Goal: Task Accomplishment & Management: Complete application form

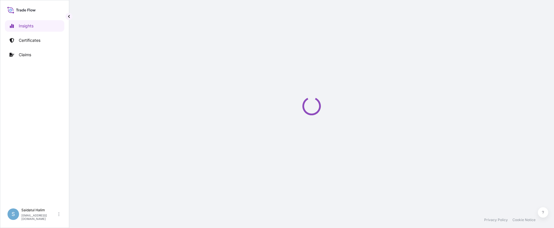
select select "2025"
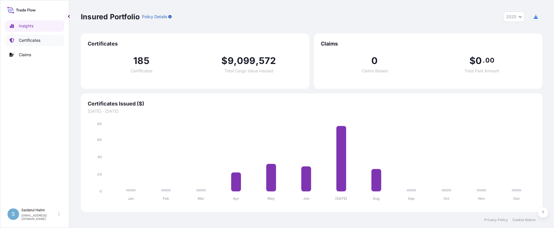
click at [42, 44] on link "Certificates" at bounding box center [34, 41] width 59 height 12
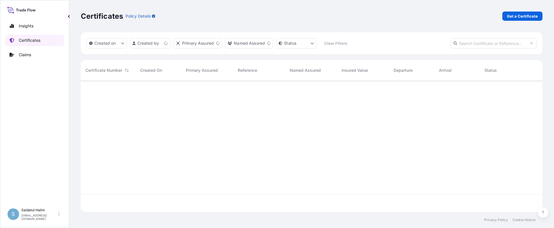
scroll to position [130, 458]
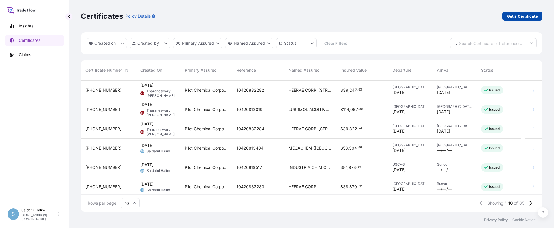
click at [518, 17] on p "Get a Certificate" at bounding box center [522, 16] width 31 height 6
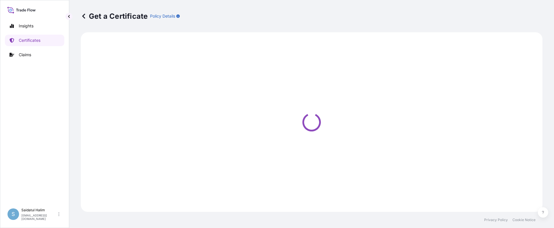
select select "Road / [GEOGRAPHIC_DATA]"
select select "Ocean Vessel"
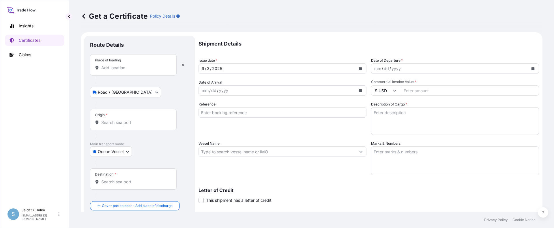
click at [400, 27] on div "Get a Certificate Policy Details" at bounding box center [312, 16] width 462 height 32
click at [118, 121] on input "Origin *" at bounding box center [135, 123] width 68 height 6
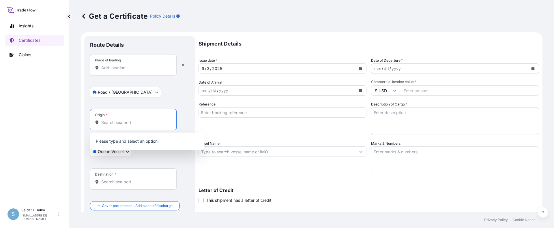
paste input "[GEOGRAPHIC_DATA], [GEOGRAPHIC_DATA]"
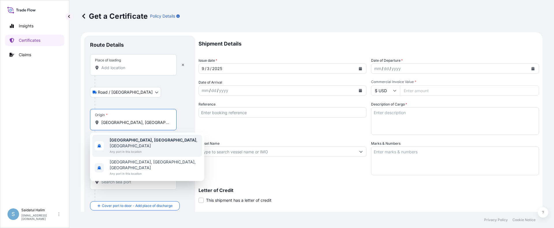
click at [140, 139] on b "[GEOGRAPHIC_DATA], [GEOGRAPHIC_DATA]" at bounding box center [153, 140] width 87 height 5
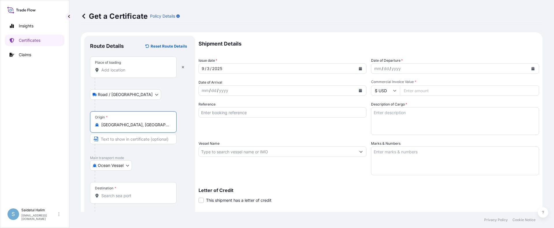
type input "[GEOGRAPHIC_DATA], [GEOGRAPHIC_DATA], [GEOGRAPHIC_DATA]"
drag, startPoint x: 370, startPoint y: 32, endPoint x: 365, endPoint y: 33, distance: 4.8
click at [370, 32] on form "Route Details Reset Route Details Place of loading Road / Inland Road / Inland …" at bounding box center [312, 159] width 462 height 254
click at [113, 66] on div "Place of loading" at bounding box center [133, 67] width 87 height 21
click at [113, 67] on input "Place of loading" at bounding box center [135, 70] width 68 height 6
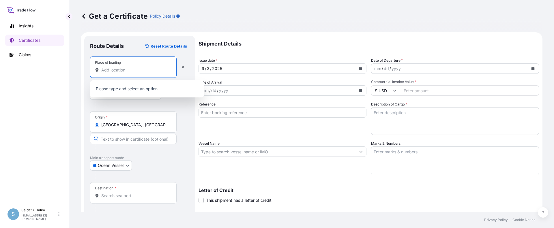
paste input "[GEOGRAPHIC_DATA], [GEOGRAPHIC_DATA]"
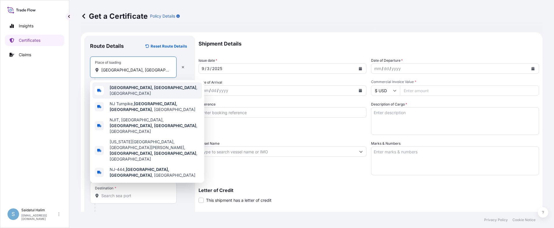
click at [122, 89] on b "[GEOGRAPHIC_DATA], [GEOGRAPHIC_DATA]" at bounding box center [153, 87] width 87 height 5
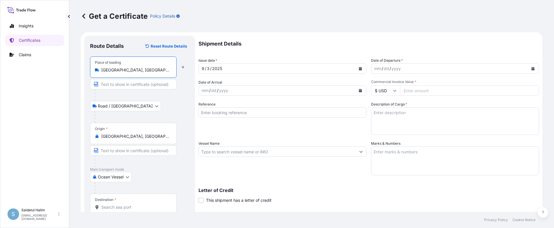
type input "[GEOGRAPHIC_DATA], [GEOGRAPHIC_DATA], [GEOGRAPHIC_DATA]"
click at [153, 112] on div at bounding box center [142, 117] width 95 height 12
click at [329, 39] on p "Shipment Details" at bounding box center [369, 44] width 341 height 16
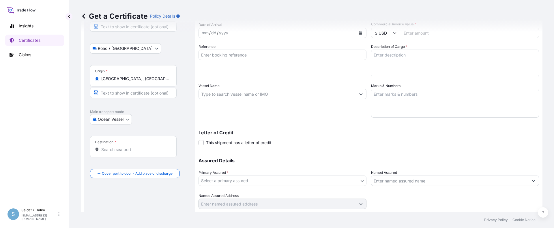
scroll to position [74, 0]
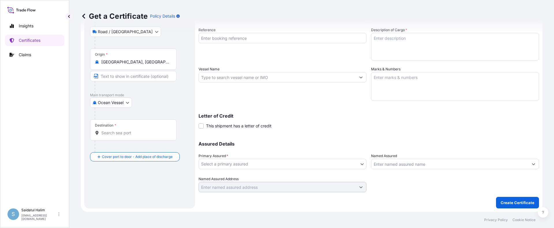
click at [114, 149] on div at bounding box center [136, 147] width 82 height 12
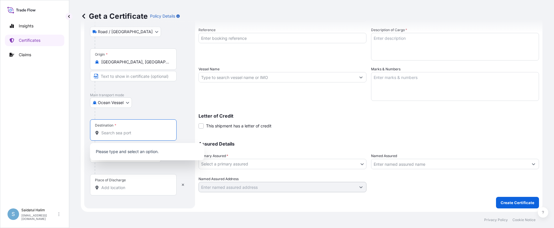
click at [117, 133] on input "Destination *" at bounding box center [135, 133] width 68 height 6
paste input "[GEOGRAPHIC_DATA], [GEOGRAPHIC_DATA]"
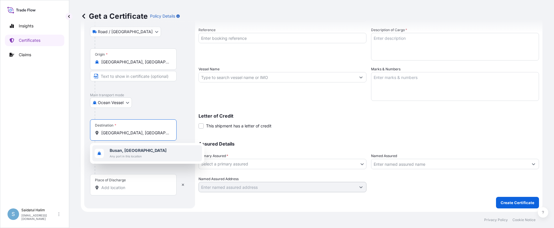
click at [120, 150] on b "Busan, [GEOGRAPHIC_DATA]" at bounding box center [138, 150] width 57 height 5
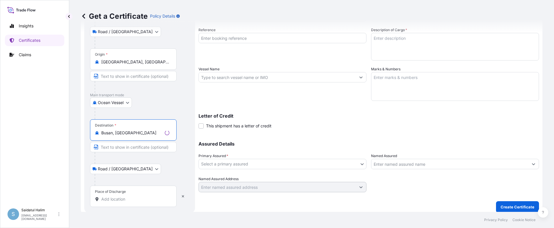
type input "Busan, [GEOGRAPHIC_DATA]"
click at [114, 201] on input "Place of Discharge" at bounding box center [135, 200] width 68 height 6
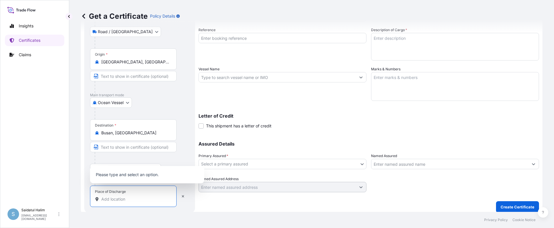
paste input "[GEOGRAPHIC_DATA], [GEOGRAPHIC_DATA]"
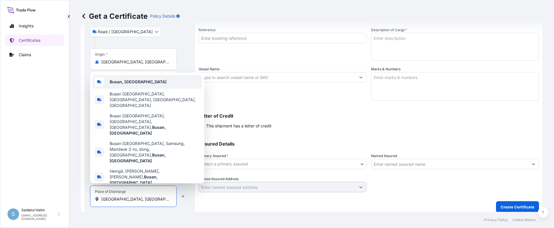
click at [140, 84] on b "Busan, [GEOGRAPHIC_DATA]" at bounding box center [138, 81] width 57 height 5
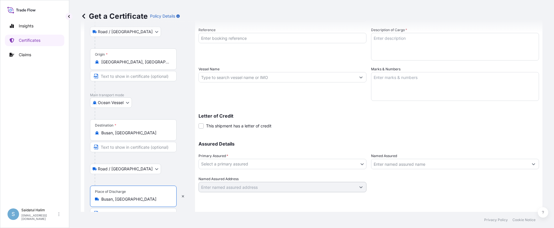
type input "Busan, [GEOGRAPHIC_DATA]"
click at [365, 116] on p "Letter of Credit" at bounding box center [369, 116] width 341 height 5
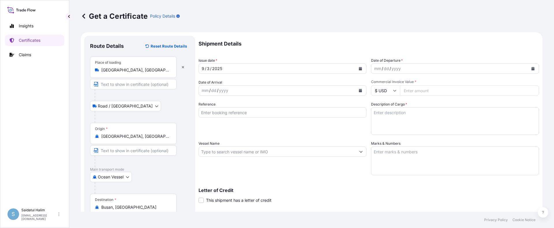
click at [531, 68] on icon "Calendar" at bounding box center [532, 68] width 3 height 3
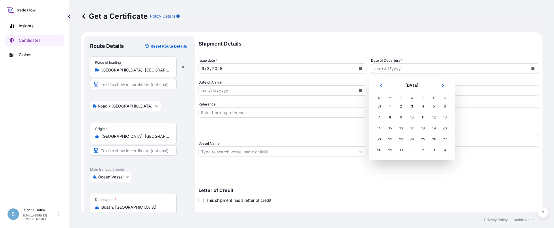
click at [378, 107] on div "31" at bounding box center [379, 106] width 10 height 10
click at [381, 85] on icon "Previous" at bounding box center [381, 85] width 3 height 3
click at [379, 161] on div "31" at bounding box center [379, 161] width 10 height 10
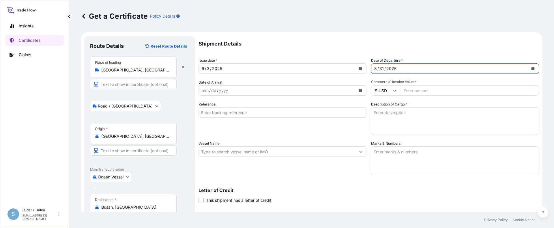
click at [441, 91] on input "Commercial Invoice Value *" at bounding box center [469, 90] width 139 height 10
paste input "38374.31"
click at [410, 91] on input "Commercial Invoice Value *" at bounding box center [469, 90] width 139 height 10
type input "38374.31"
click at [246, 113] on input "Reference" at bounding box center [283, 112] width 168 height 10
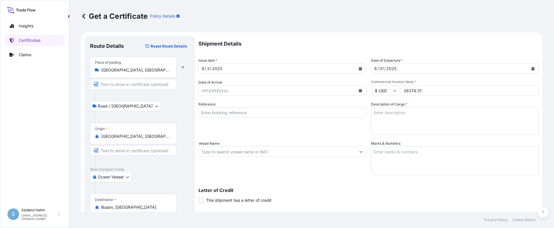
drag, startPoint x: 352, startPoint y: 190, endPoint x: 338, endPoint y: 171, distance: 23.8
click at [352, 190] on p "Letter of Credit" at bounding box center [369, 190] width 341 height 5
click at [325, 152] on input "Vessel Name" at bounding box center [277, 152] width 157 height 10
paste input "SEASPAN GANGES"
click at [333, 153] on input "SEASPAN GANGES, V." at bounding box center [277, 152] width 157 height 10
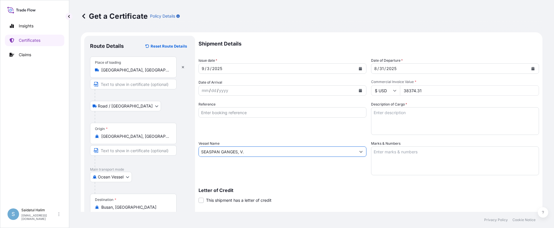
paste input "536W"
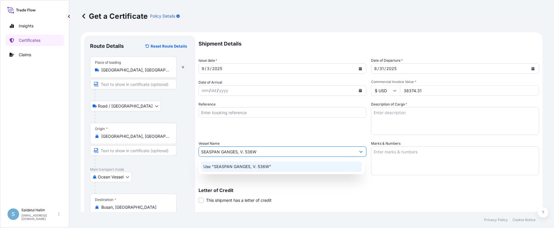
type input "SEASPAN GANGES, V. 536W"
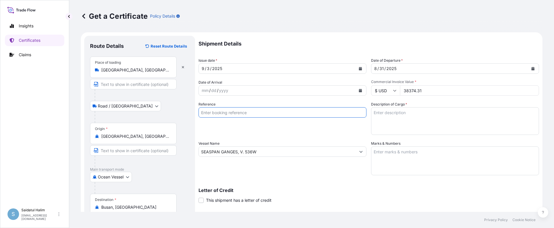
drag, startPoint x: 341, startPoint y: 109, endPoint x: 341, endPoint y: 113, distance: 4.3
click at [341, 109] on input "Reference" at bounding box center [283, 112] width 168 height 10
click at [341, 113] on input "Reference" at bounding box center [283, 112] width 168 height 10
paste input "10420846216"
type input "10420846216"
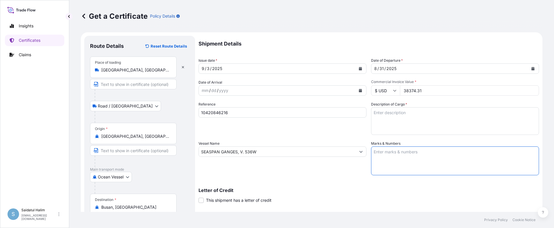
click at [402, 154] on textarea "Marks & Numbers" at bounding box center [455, 161] width 168 height 29
paste textarea "10420846216"
click at [394, 157] on textarea "10420846216" at bounding box center [455, 161] width 168 height 29
paste textarea "HRP25-130A 236055"
type textarea "10420846216 HRP25-130A 236055"
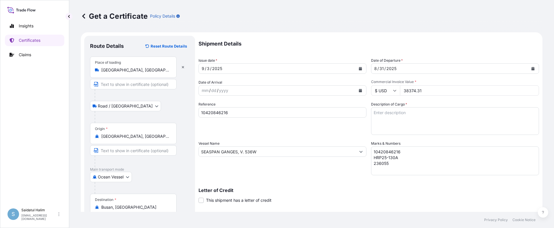
click at [377, 193] on div "Letter of Credit This shipment has a letter of credit Letter of credit * Letter…" at bounding box center [369, 195] width 341 height 15
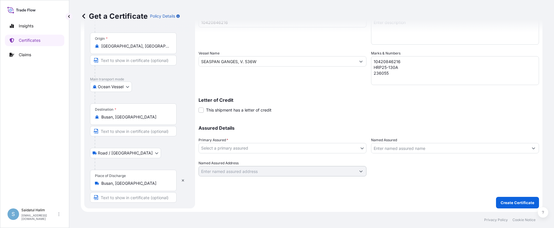
click at [269, 152] on body "Insights Certificates Claims S Saidatul Halim [EMAIL_ADDRESS][PERSON_NAME][DOMA…" at bounding box center [277, 114] width 554 height 228
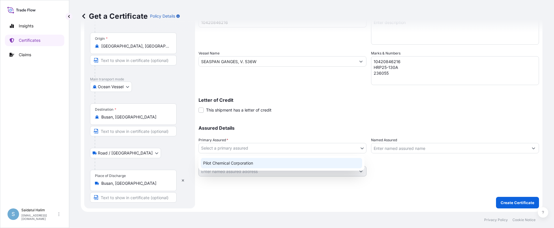
click at [231, 160] on div "Pilot Chemical Corporation" at bounding box center [281, 163] width 161 height 10
select select "31545"
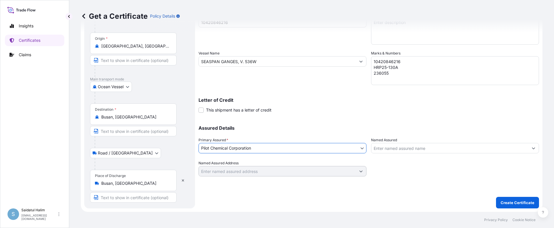
click at [417, 148] on input "Named Assured" at bounding box center [450, 148] width 157 height 10
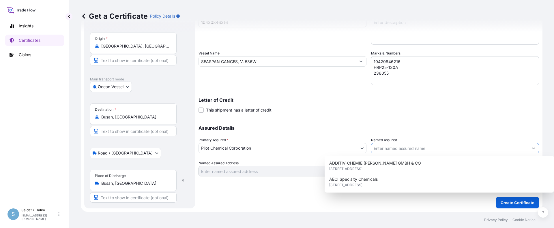
paste input "HEERAE CORP."
type input "HEERAE CORP."
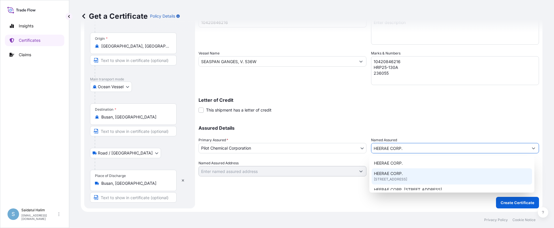
click at [400, 178] on span "[STREET_ADDRESS]" at bounding box center [390, 180] width 33 height 6
type input "[STREET_ADDRESS]"
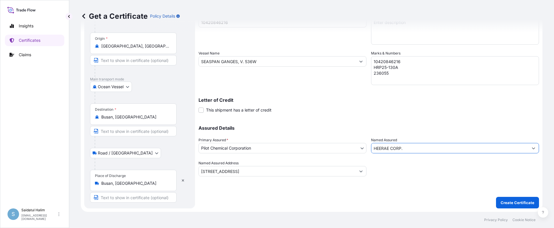
type input "HEERAE CORP."
click at [400, 118] on div "Shipment Details Issue date * [DATE] Date of Departure * [DATE] Date of Arrival…" at bounding box center [369, 60] width 341 height 231
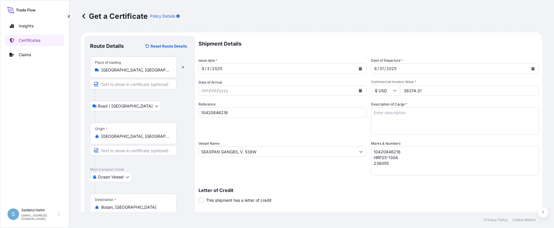
click at [391, 114] on textarea "Description of Cargo *" at bounding box center [455, 121] width 168 height 28
paste textarea "BULK UNPACKED LOADED INTO 1 20FT ISOTANK - DANGEROUS LIQUIDS CALFAX DB-45"
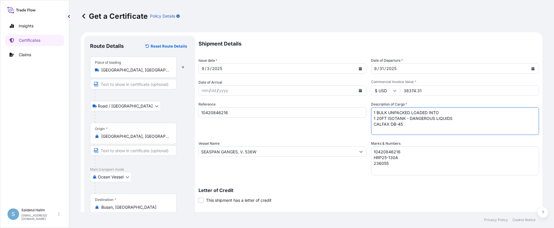
scroll to position [3, 0]
click at [395, 132] on textarea "1 BULK UNPACKED LOADED INTO 1 20FT ISOTANK - DANGEROUS LIQUIDS CALFAX DB-45" at bounding box center [455, 121] width 168 height 28
paste textarea "UN3082, ENVIRONMENTALLY HAZARDOUS SUBSTANCE, LIQUID, N.O.S. (DODECYL DIPHENYL O…"
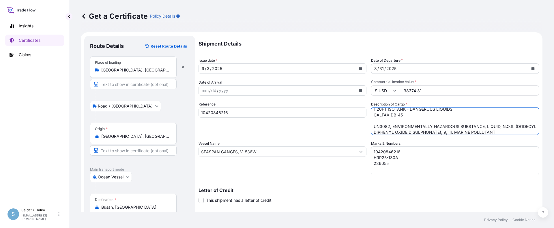
scroll to position [0, 0]
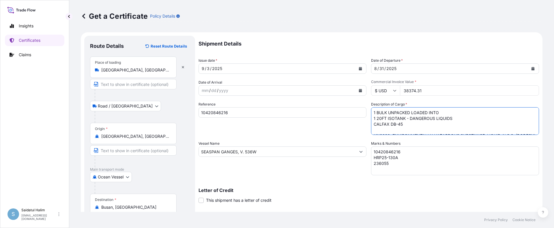
type textarea "1 BULK UNPACKED LOADED INTO 1 20FT ISOTANK - DANGEROUS LIQUIDS CALFAX DB-45 UN3…"
click at [296, 124] on div "Reference 10420846216" at bounding box center [283, 118] width 168 height 33
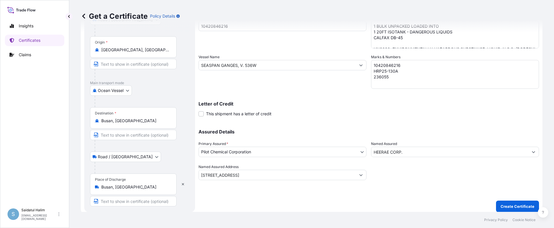
scroll to position [90, 0]
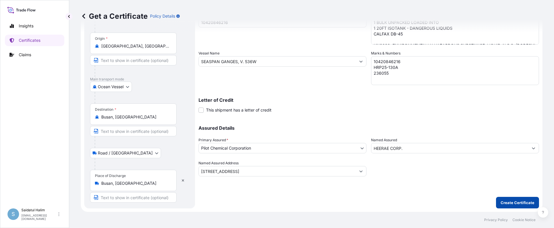
click at [524, 202] on p "Create Certificate" at bounding box center [518, 203] width 34 height 6
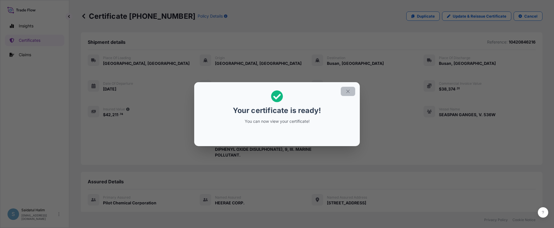
click at [348, 92] on icon "button" at bounding box center [348, 91] width 5 height 5
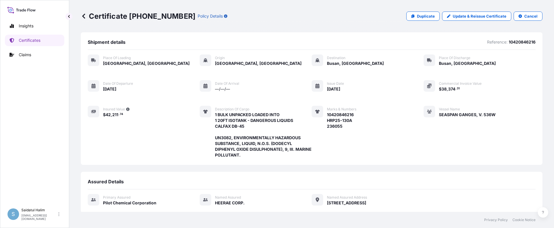
scroll to position [98, 0]
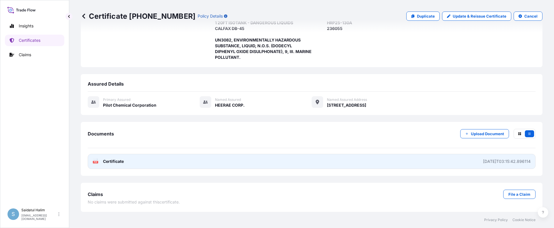
click at [463, 163] on link "PDF Certificate [DATE]T03:15:42.896114" at bounding box center [312, 161] width 448 height 15
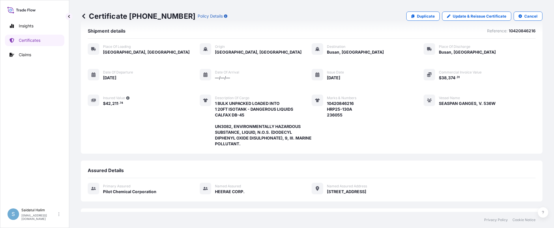
scroll to position [0, 0]
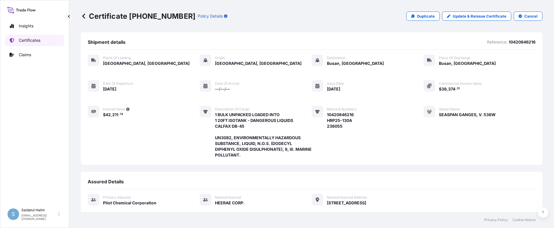
click at [34, 41] on p "Certificates" at bounding box center [30, 41] width 22 height 6
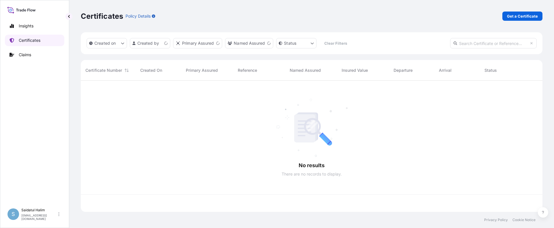
scroll to position [130, 458]
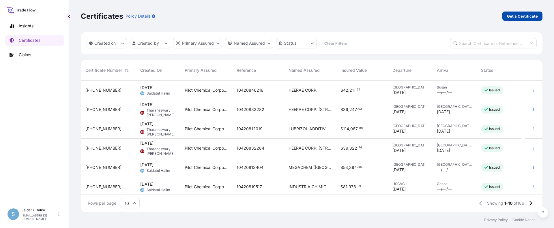
click at [520, 17] on p "Get a Certificate" at bounding box center [522, 16] width 31 height 6
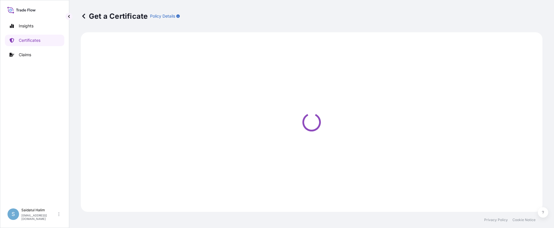
select select "Ocean Vessel"
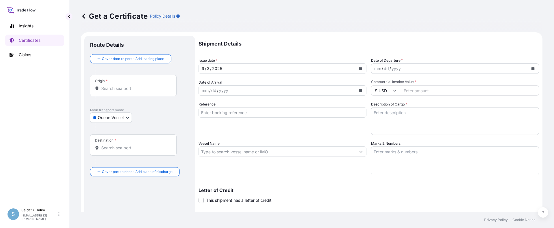
click at [336, 189] on p "Letter of Credit" at bounding box center [369, 190] width 341 height 5
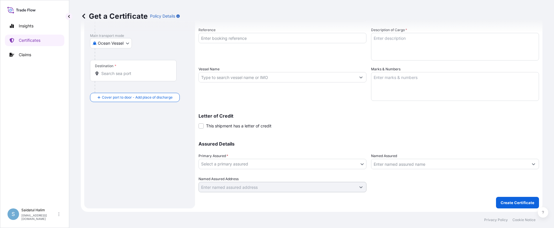
click at [238, 166] on body "Insights Certificates Claims S Saidatul Halim [EMAIL_ADDRESS][PERSON_NAME][DOMA…" at bounding box center [277, 114] width 554 height 228
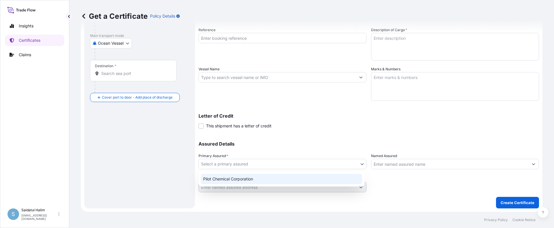
click at [237, 177] on div "Pilot Chemical Corporation" at bounding box center [281, 179] width 161 height 10
select select "31545"
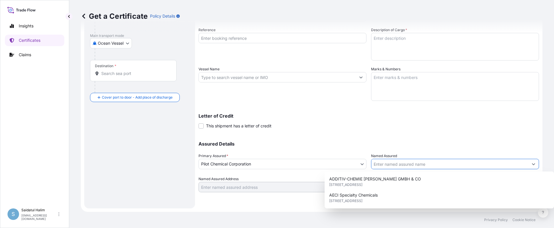
click at [429, 166] on input "Named Assured" at bounding box center [450, 164] width 157 height 10
paste input "HEERAE CORP."
type input "HEERAE CORP."
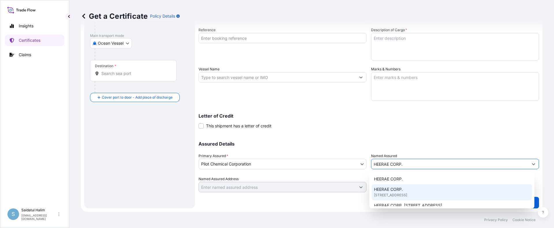
click at [399, 193] on span "[STREET_ADDRESS]" at bounding box center [390, 196] width 33 height 6
type input "[STREET_ADDRESS]"
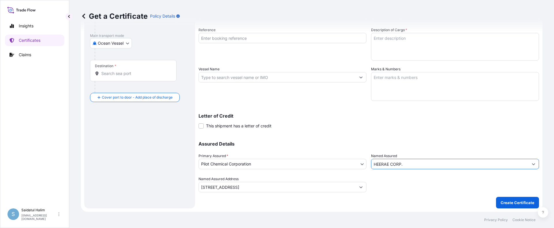
type input "HEERAE CORP."
click at [351, 133] on div "Shipment Details Issue date * [DATE] Date of Departure * mm / dd / yyyy Date of…" at bounding box center [369, 76] width 341 height 231
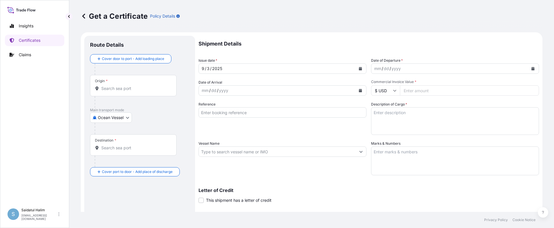
drag, startPoint x: 324, startPoint y: 135, endPoint x: 323, endPoint y: 120, distance: 14.7
click at [324, 132] on div "Reference" at bounding box center [283, 118] width 168 height 33
click at [325, 114] on input "Reference" at bounding box center [283, 112] width 168 height 10
paste input "10420846217"
type input "10420846217"
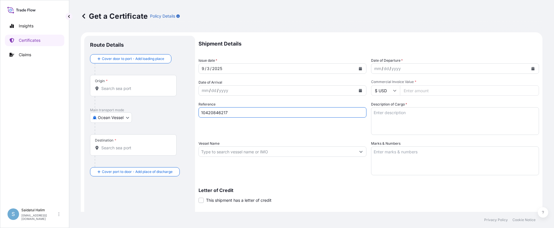
click at [422, 154] on textarea "Marks & Numbers" at bounding box center [455, 161] width 168 height 29
paste textarea "10420846217"
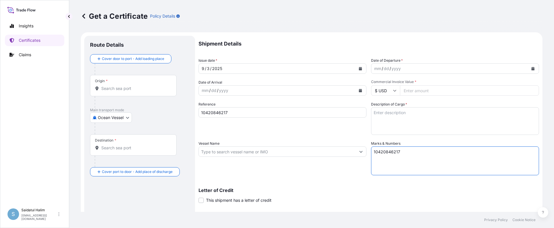
click at [391, 158] on textarea "10420846217" at bounding box center [455, 161] width 168 height 29
paste textarea "HRP25-130Z 236058"
click at [379, 161] on textarea "10420846217 HRP25-130Z 236058" at bounding box center [455, 161] width 168 height 29
type textarea "10420846217 HRP25-130Z 236058"
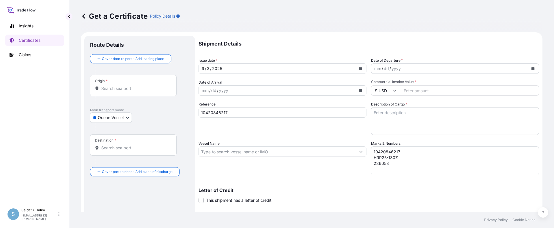
drag, startPoint x: 334, startPoint y: 31, endPoint x: 255, endPoint y: 45, distance: 79.7
click at [334, 31] on div "Get a Certificate Policy Details" at bounding box center [312, 16] width 462 height 32
click at [107, 91] on input "Origin *" at bounding box center [135, 89] width 68 height 6
paste input "[GEOGRAPHIC_DATA], [GEOGRAPHIC_DATA]"
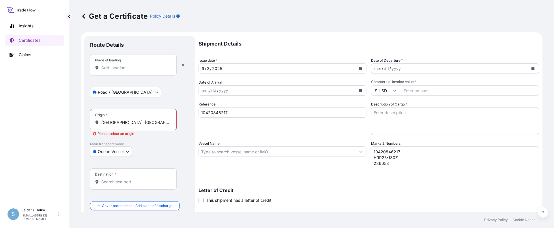
click at [145, 126] on div "Origin * [GEOGRAPHIC_DATA], [GEOGRAPHIC_DATA]" at bounding box center [133, 119] width 87 height 21
click at [145, 126] on input "[GEOGRAPHIC_DATA], [GEOGRAPHIC_DATA]" at bounding box center [135, 123] width 68 height 6
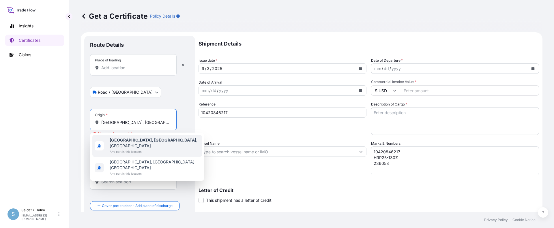
click at [138, 141] on b "[GEOGRAPHIC_DATA], [GEOGRAPHIC_DATA]" at bounding box center [153, 140] width 87 height 5
type input "[GEOGRAPHIC_DATA], [GEOGRAPHIC_DATA], [GEOGRAPHIC_DATA]"
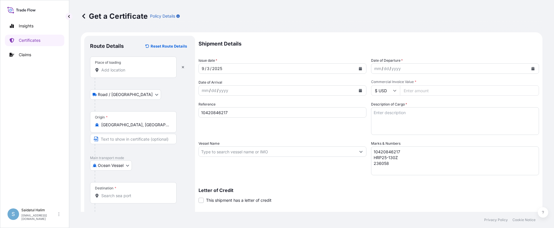
click at [336, 30] on div "Get a Certificate Policy Details" at bounding box center [312, 16] width 462 height 32
click at [118, 64] on div "Place of loading" at bounding box center [108, 62] width 26 height 5
click at [118, 67] on input "Place of loading" at bounding box center [135, 70] width 68 height 6
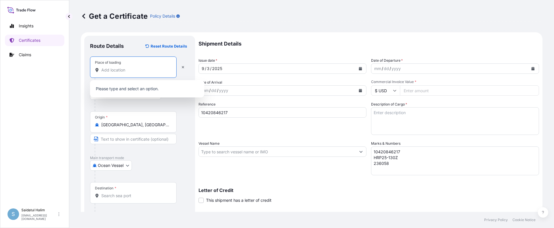
click at [120, 68] on input "Place of loading" at bounding box center [135, 70] width 68 height 6
paste input "[GEOGRAPHIC_DATA], [GEOGRAPHIC_DATA]"
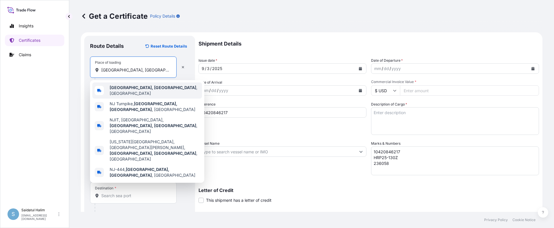
click at [129, 87] on b "[GEOGRAPHIC_DATA], [GEOGRAPHIC_DATA]" at bounding box center [153, 87] width 87 height 5
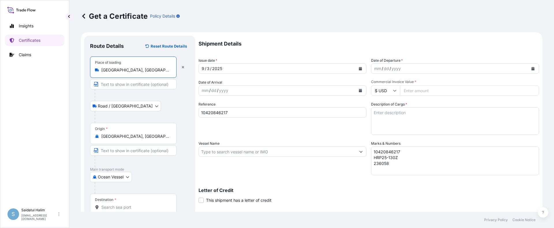
type input "[GEOGRAPHIC_DATA], [GEOGRAPHIC_DATA], [GEOGRAPHIC_DATA]"
drag, startPoint x: 321, startPoint y: 31, endPoint x: 316, endPoint y: 36, distance: 7.2
click at [321, 31] on div "Get a Certificate Policy Details" at bounding box center [312, 16] width 462 height 32
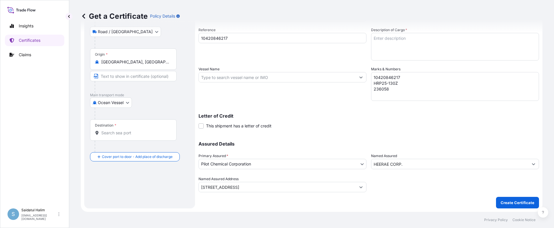
click at [122, 133] on input "Destination *" at bounding box center [135, 133] width 68 height 6
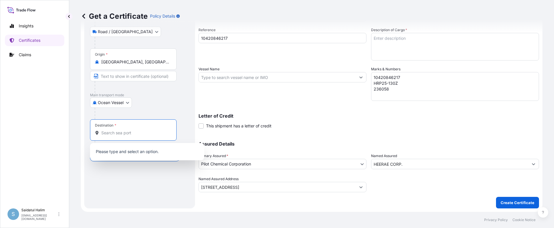
paste input "[GEOGRAPHIC_DATA], [GEOGRAPHIC_DATA]"
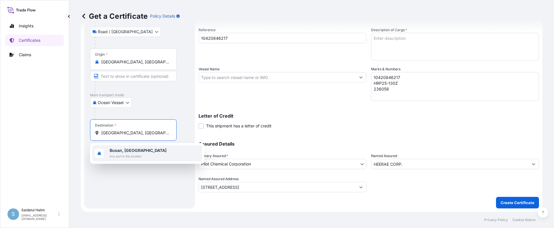
click at [123, 149] on b "Busan, [GEOGRAPHIC_DATA]" at bounding box center [138, 150] width 57 height 5
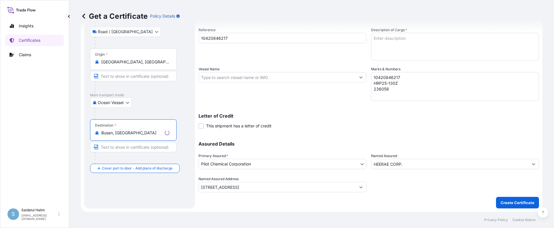
type input "Busan, [GEOGRAPHIC_DATA]"
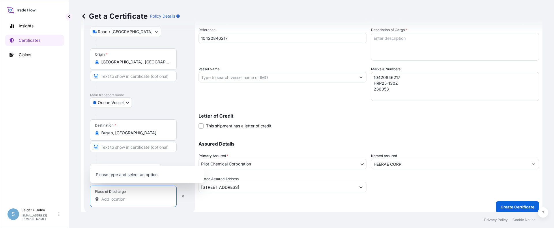
click at [120, 200] on input "Place of Discharge" at bounding box center [135, 200] width 68 height 6
paste input "[GEOGRAPHIC_DATA], [GEOGRAPHIC_DATA]"
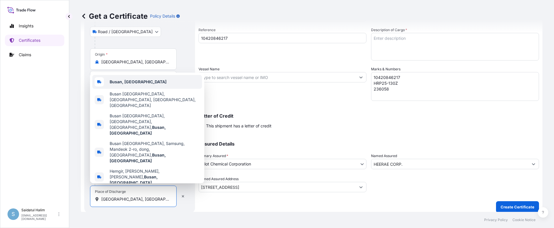
click at [129, 84] on b "Busan, [GEOGRAPHIC_DATA]" at bounding box center [138, 81] width 57 height 5
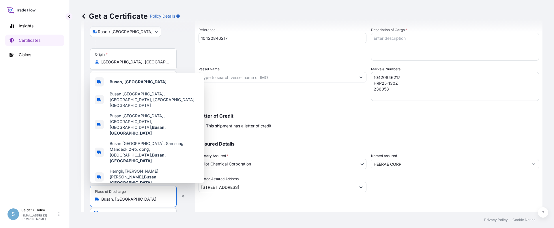
type input "Busan, [GEOGRAPHIC_DATA]"
click at [325, 113] on div "Letter of Credit This shipment has a letter of credit Letter of credit * Letter…" at bounding box center [369, 118] width 341 height 22
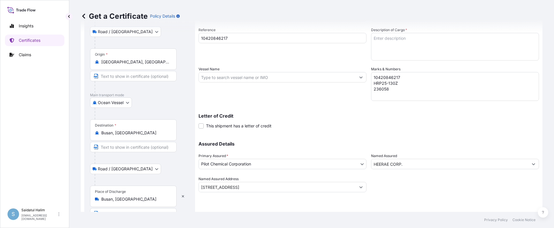
scroll to position [0, 0]
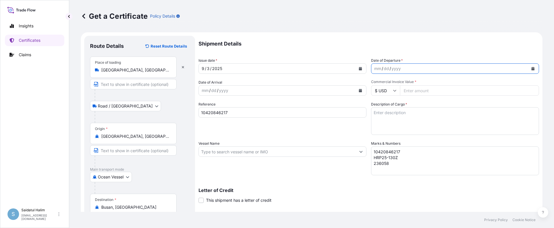
click at [529, 68] on button "Calendar" at bounding box center [533, 68] width 9 height 9
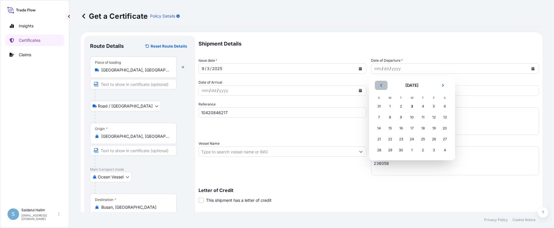
click at [381, 85] on icon "Previous" at bounding box center [381, 85] width 3 height 3
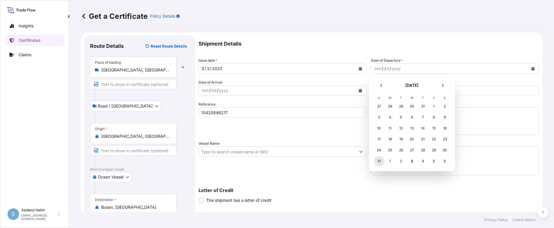
click at [380, 162] on div "31" at bounding box center [379, 161] width 10 height 10
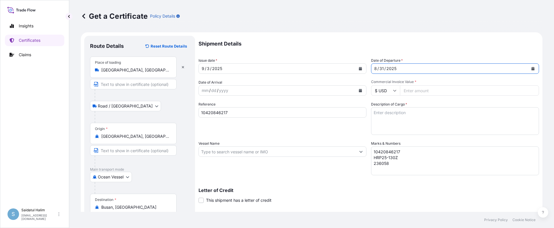
click at [419, 91] on input "Commercial Invoice Value *" at bounding box center [469, 90] width 139 height 10
paste input "39934.68"
type input "39934.68"
click at [305, 154] on input "Vessel Name" at bounding box center [277, 152] width 157 height 10
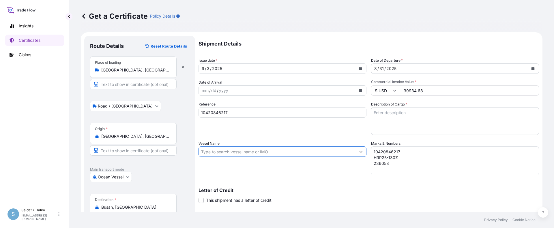
paste input "SEASPAN GANGES"
click at [320, 153] on input "SEASPAN GANGES, V." at bounding box center [277, 152] width 157 height 10
paste input "536W"
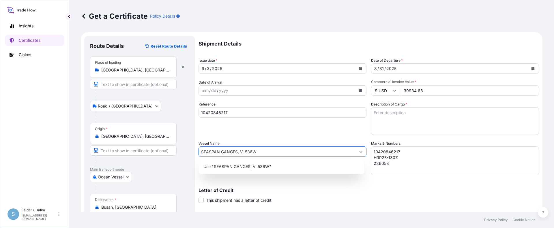
type input "SEASPAN GANGES, V. 536W"
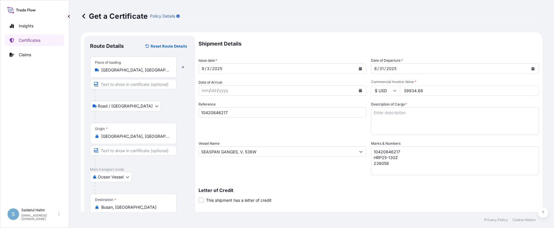
click at [404, 112] on textarea "Description of Cargo *" at bounding box center [455, 121] width 168 height 28
paste textarea "BULK UNPACKED LOADED INTO 1 20FT ISOTANK - DANGEROUS LIQUIDS CALFAX DB-45"
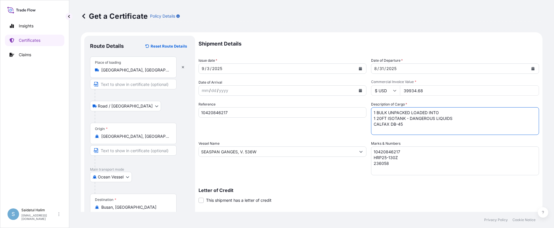
scroll to position [3, 0]
click at [392, 130] on textarea "1 BULK UNPACKED LOADED INTO 1 20FT ISOTANK - DANGEROUS LIQUIDS CALFAX DB-45" at bounding box center [455, 121] width 168 height 28
paste textarea "UN3082, ENVIRONMENTALLY HAZARDOUS SUBSTANCE, LIQUID, N.O.S. (DODECYL DIPHENYL O…"
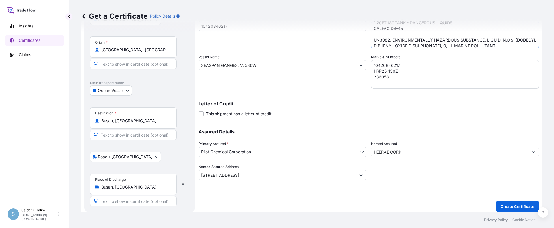
scroll to position [90, 0]
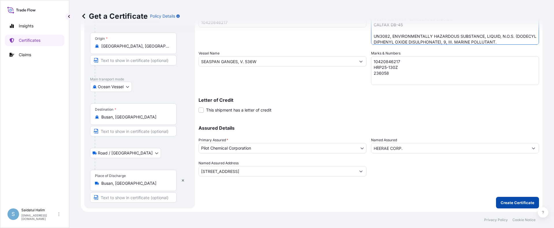
type textarea "1 BULK UNPACKED LOADED INTO 1 20FT ISOTANK - DANGEROUS LIQUIDS CALFAX DB-45 UN3…"
click at [511, 203] on p "Create Certificate" at bounding box center [518, 203] width 34 height 6
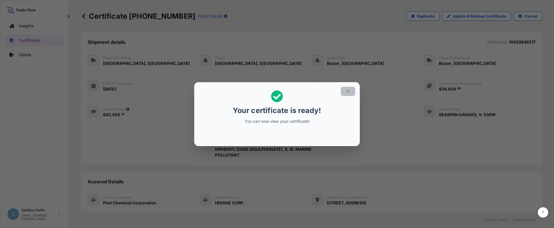
click at [347, 93] on icon "button" at bounding box center [348, 91] width 5 height 5
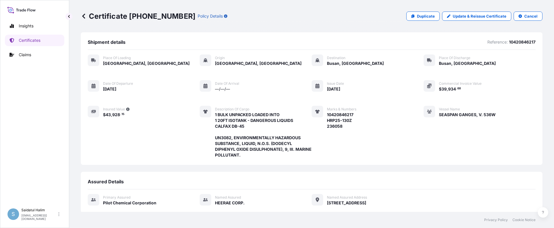
scroll to position [98, 0]
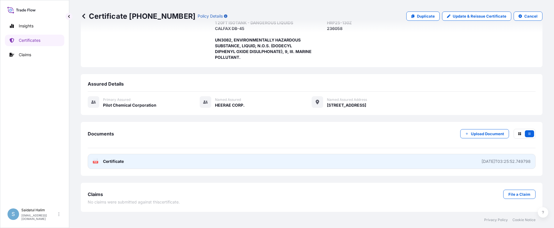
click at [393, 164] on link "PDF Certificate [DATE]T03:25:52.749798" at bounding box center [312, 161] width 448 height 15
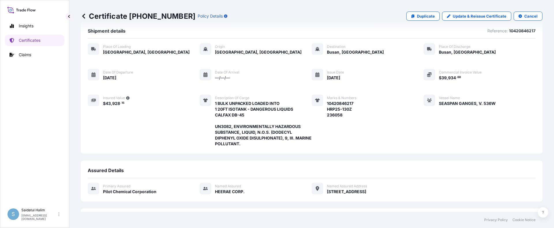
scroll to position [0, 0]
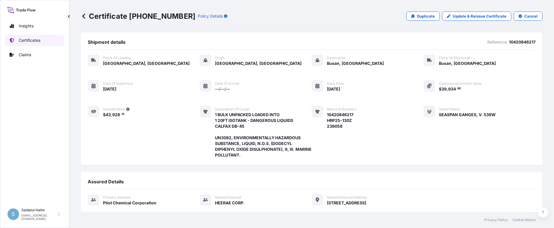
click at [21, 39] on p "Certificates" at bounding box center [30, 41] width 22 height 6
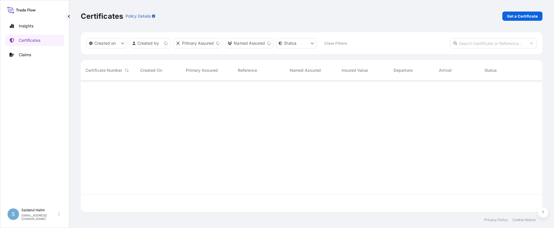
scroll to position [130, 458]
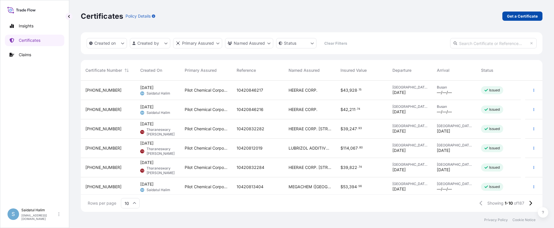
click at [529, 15] on p "Get a Certificate" at bounding box center [522, 16] width 31 height 6
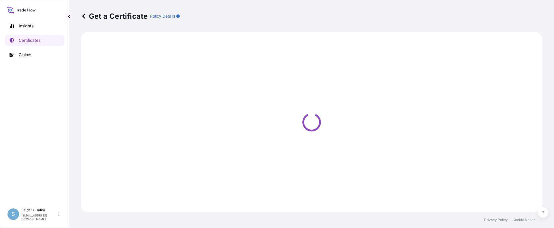
select select "Ocean Vessel"
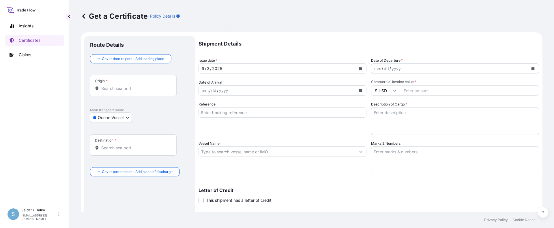
click at [330, 33] on form "Route Details Cover door to port - Add loading place Place of loading Road / In…" at bounding box center [312, 159] width 462 height 254
click at [118, 89] on input "Origin *" at bounding box center [135, 89] width 68 height 6
paste input "[GEOGRAPHIC_DATA], [GEOGRAPHIC_DATA]"
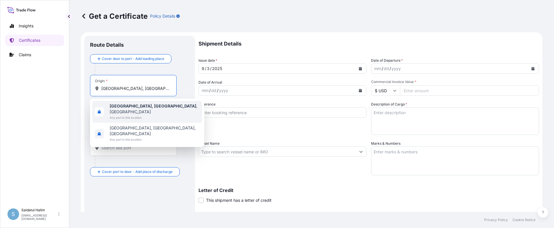
click at [146, 107] on span "[GEOGRAPHIC_DATA], [GEOGRAPHIC_DATA] , [GEOGRAPHIC_DATA]" at bounding box center [155, 109] width 90 height 12
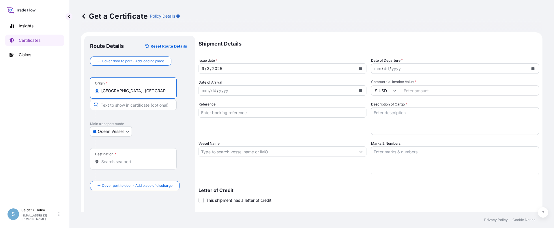
type input "[GEOGRAPHIC_DATA], [GEOGRAPHIC_DATA], [GEOGRAPHIC_DATA]"
click at [355, 31] on div "Get a Certificate Policy Details" at bounding box center [312, 16] width 462 height 32
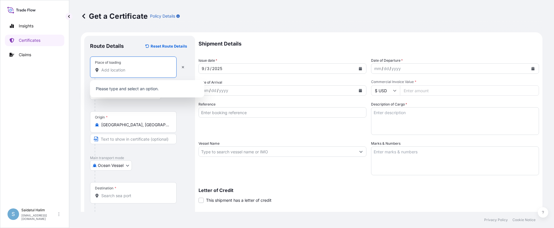
click at [125, 70] on input "Place of loading" at bounding box center [135, 70] width 68 height 6
paste input "[GEOGRAPHIC_DATA], [GEOGRAPHIC_DATA]"
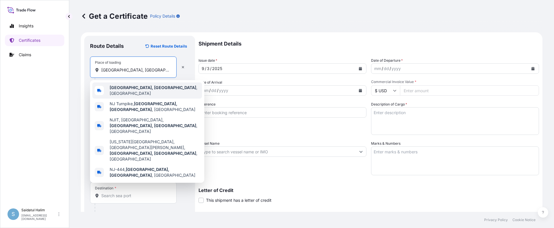
click at [133, 88] on span "[GEOGRAPHIC_DATA], [GEOGRAPHIC_DATA] , [GEOGRAPHIC_DATA]" at bounding box center [155, 91] width 90 height 12
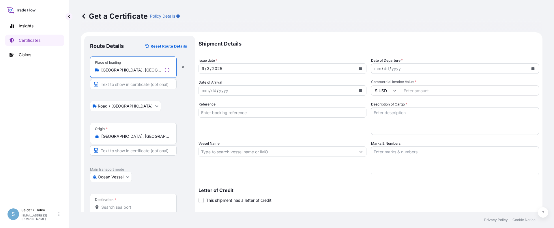
type input "[GEOGRAPHIC_DATA], [GEOGRAPHIC_DATA], [GEOGRAPHIC_DATA]"
click at [349, 40] on p "Shipment Details" at bounding box center [369, 44] width 341 height 16
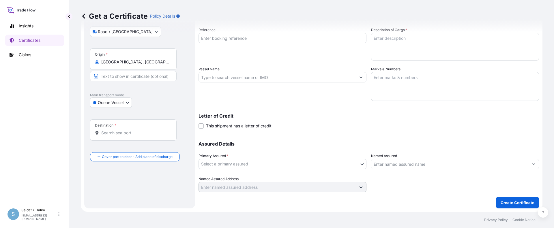
click at [118, 149] on div at bounding box center [136, 147] width 82 height 12
click at [120, 135] on input "Destination *" at bounding box center [135, 133] width 68 height 6
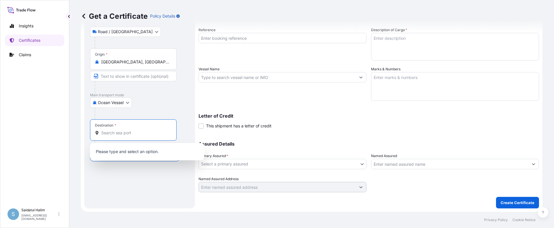
paste input "[GEOGRAPHIC_DATA], [GEOGRAPHIC_DATA]"
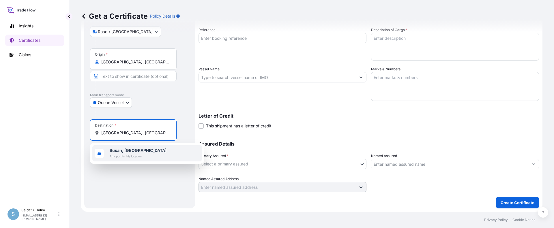
click at [126, 154] on span "Any port in this location" at bounding box center [138, 157] width 57 height 6
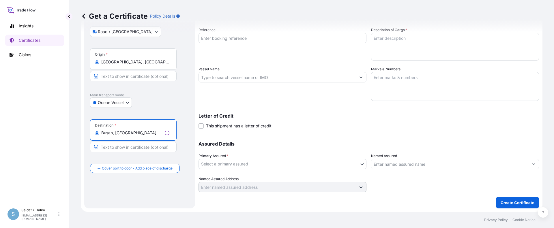
type input "Busan, [GEOGRAPHIC_DATA]"
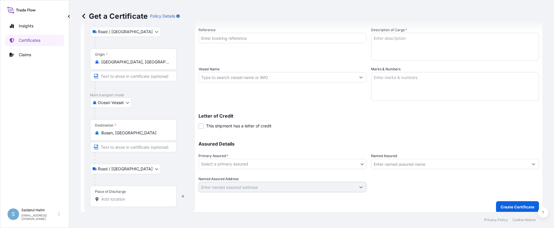
click at [121, 199] on input "Place of Discharge" at bounding box center [135, 200] width 68 height 6
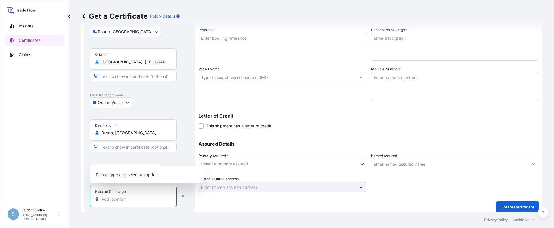
paste input "[GEOGRAPHIC_DATA], [GEOGRAPHIC_DATA]"
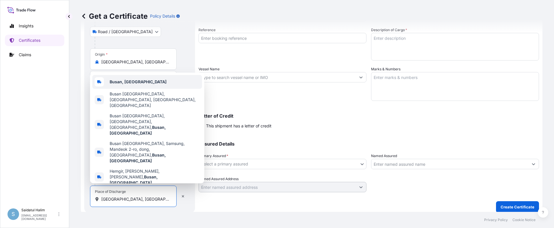
click at [133, 84] on b "Busan, [GEOGRAPHIC_DATA]" at bounding box center [138, 81] width 57 height 5
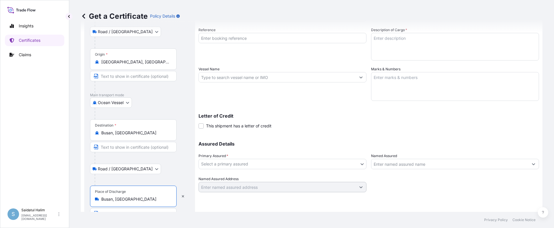
type input "Busan, [GEOGRAPHIC_DATA]"
click at [165, 172] on div "Road / [GEOGRAPHIC_DATA] / Inland" at bounding box center [139, 169] width 99 height 10
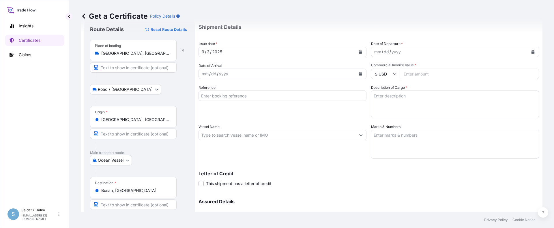
scroll to position [0, 0]
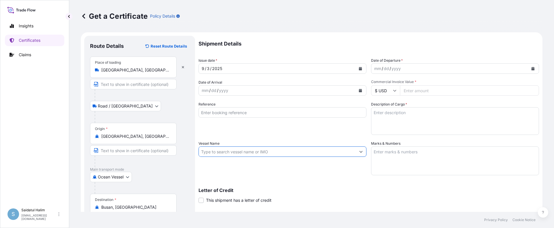
click at [325, 155] on input "Vessel Name" at bounding box center [277, 152] width 157 height 10
click at [325, 152] on input "Vessel Name" at bounding box center [277, 152] width 157 height 10
paste input "SEASPAN GANGES"
click at [296, 154] on input "SEASPAN GANGES V." at bounding box center [277, 152] width 157 height 10
paste input "536W"
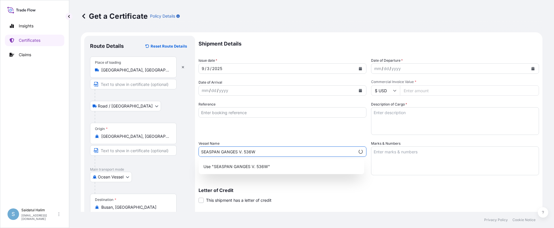
type input "SEASPAN GANGES V. 536W"
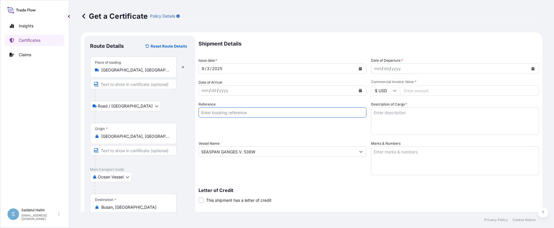
click at [316, 114] on input "Reference" at bounding box center [283, 112] width 168 height 10
paste input "10420846218"
type input "10420846218"
click at [411, 154] on textarea "Marks & Numbers" at bounding box center [455, 161] width 168 height 29
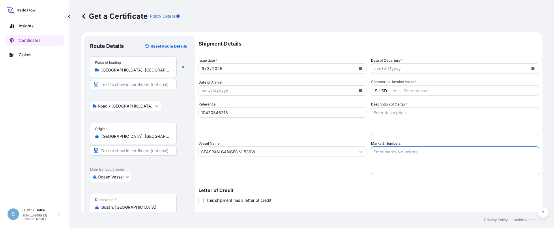
paste textarea "10420846218"
click at [381, 157] on textarea "10420846218" at bounding box center [455, 161] width 168 height 29
paste textarea "HRP25-130C 236057"
click at [377, 163] on textarea "10420846218 HRP25-130C 236057" at bounding box center [455, 161] width 168 height 29
type textarea "10420846218 HRP25-130C 236057"
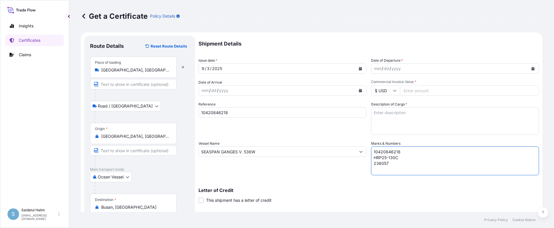
click at [312, 195] on div "Letter of Credit This shipment has a letter of credit Letter of credit * Letter…" at bounding box center [369, 195] width 341 height 15
click at [407, 90] on input "Commercial Invoice Value *" at bounding box center [469, 90] width 139 height 10
paste input "40224.98"
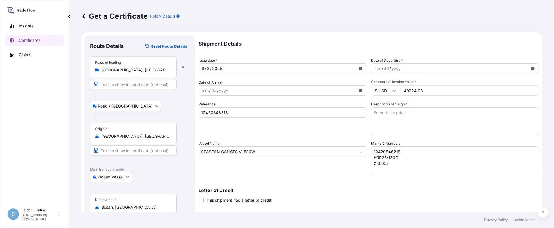
type input "40224.98"
click at [531, 69] on icon "Calendar" at bounding box center [532, 68] width 3 height 3
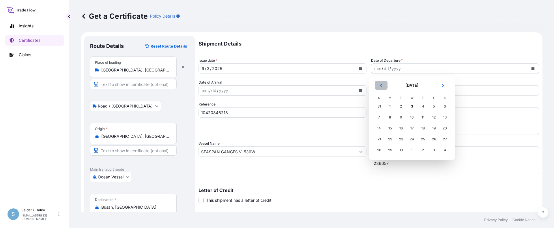
click at [383, 85] on button "Previous" at bounding box center [381, 85] width 13 height 9
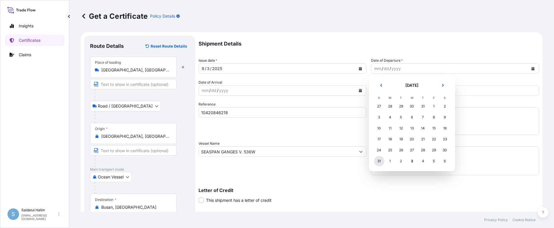
click at [378, 162] on div "31" at bounding box center [379, 161] width 10 height 10
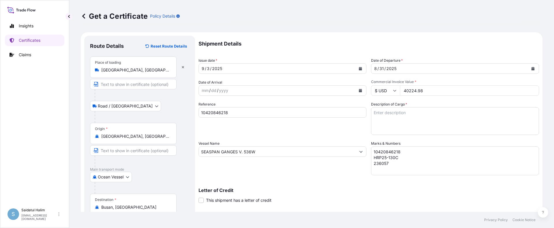
click at [382, 193] on div "Letter of Credit This shipment has a letter of credit Letter of credit * Letter…" at bounding box center [369, 195] width 341 height 15
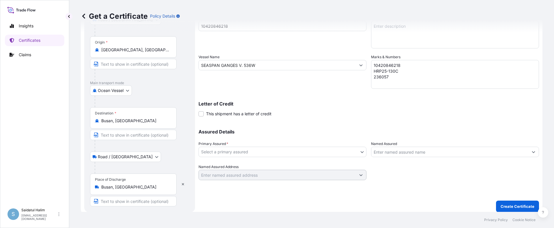
click at [404, 57] on div "Marks & Numbers 10420846218 HRP25-130C 236057" at bounding box center [455, 71] width 168 height 35
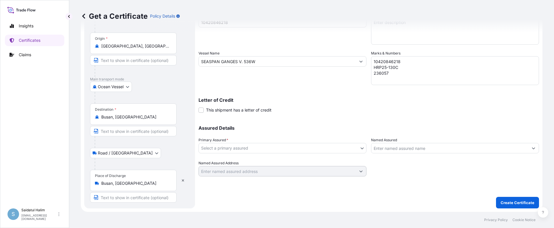
click at [390, 118] on div "Shipment Details Issue date * [DATE] Date of Departure * [DATE] Date of Arrival…" at bounding box center [369, 60] width 341 height 231
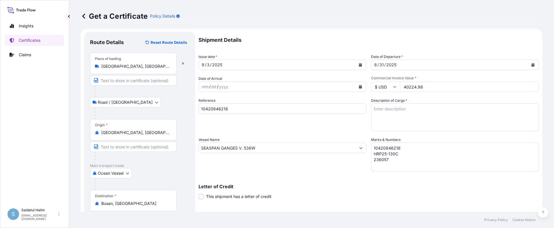
scroll to position [0, 0]
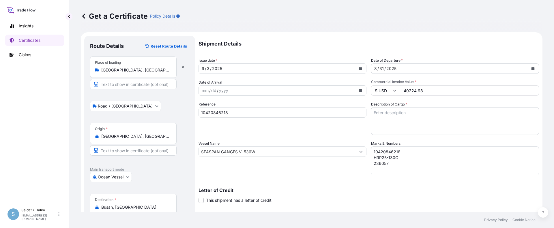
click at [390, 111] on textarea "Description of Cargo *" at bounding box center [455, 121] width 168 height 28
paste textarea "BULK UNPACKED LOADED INTO 1 20FT ISOTANK - DANGEROUS LIQUIDS CALFAX DB-45"
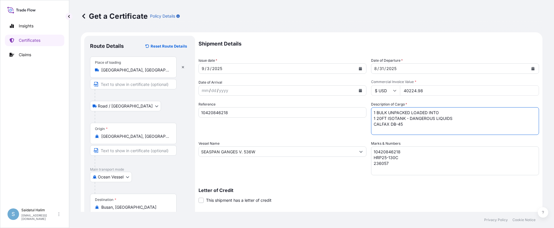
scroll to position [3, 0]
click at [388, 131] on textarea "1 BULK UNPACKED LOADED INTO 1 20FT ISOTANK - DANGEROUS LIQUIDS CALFAX DB-45" at bounding box center [455, 121] width 168 height 28
paste textarea "UN3082, ENVIRONMENTALLY HAZARDOUS SUBSTANCE, LIQUID, N.O.S. (DODECYL DIPHENYL O…"
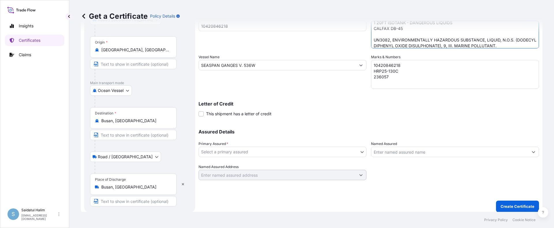
scroll to position [90, 0]
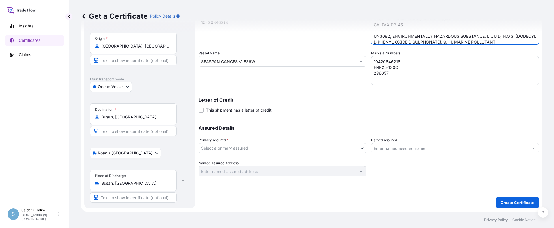
type textarea "1 BULK UNPACKED LOADED INTO 1 20FT ISOTANK - DANGEROUS LIQUIDS CALFAX DB-45 UN3…"
click at [277, 144] on body "Insights Certificates Claims S Saidatul Halim [EMAIL_ADDRESS][PERSON_NAME][DOMA…" at bounding box center [277, 114] width 554 height 228
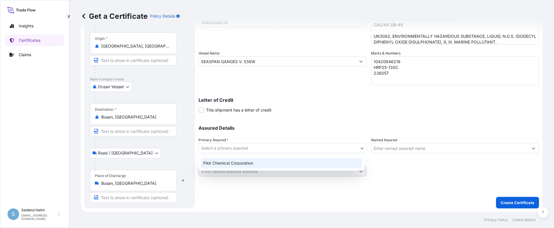
click at [247, 164] on div "Pilot Chemical Corporation" at bounding box center [281, 163] width 161 height 10
select select "31545"
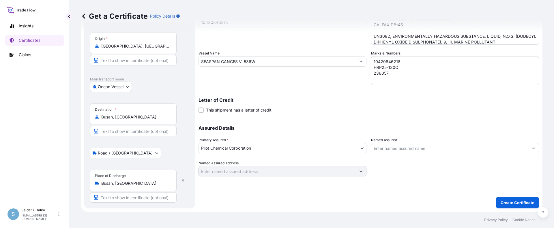
click at [401, 150] on input "Named Assured" at bounding box center [450, 148] width 157 height 10
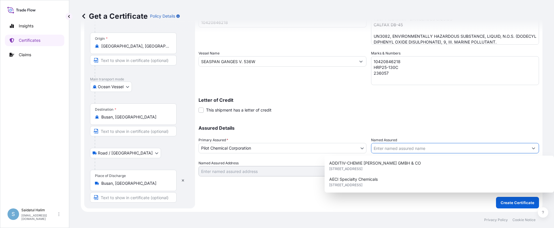
click at [421, 149] on input "Named Assured" at bounding box center [450, 148] width 157 height 10
paste input "HEERAE CORP."
type input "HEERAE CORP."
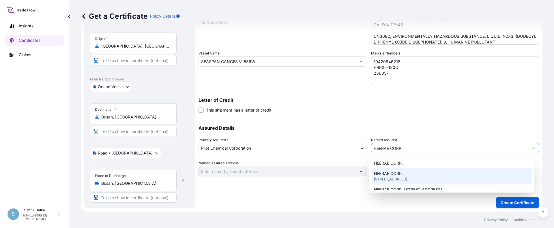
click at [399, 178] on span "[STREET_ADDRESS]" at bounding box center [390, 180] width 33 height 6
type input "[STREET_ADDRESS]"
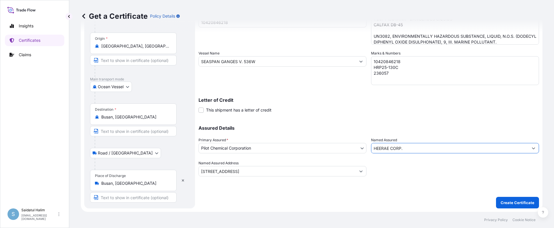
type input "HEERAE CORP."
click at [375, 196] on div "Shipment Details Issue date * [DATE] Date of Departure * [DATE] Date of Arrival…" at bounding box center [369, 76] width 341 height 263
click at [340, 190] on div "Shipment Details Issue date * [DATE] Date of Departure * [DATE] Date of Arrival…" at bounding box center [369, 76] width 341 height 263
click at [516, 205] on p "Create Certificate" at bounding box center [518, 203] width 34 height 6
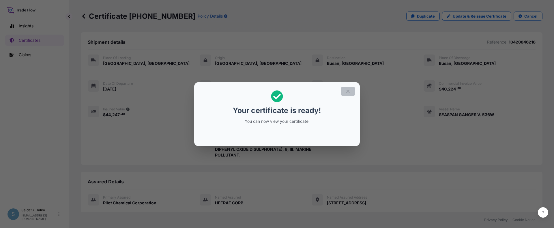
click at [346, 91] on icon "button" at bounding box center [348, 91] width 5 height 5
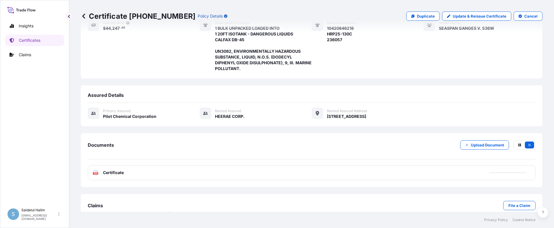
scroll to position [98, 0]
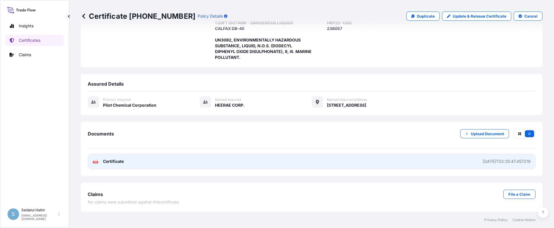
click at [428, 161] on link "PDF Certificate [DATE]T03:35:47.457219" at bounding box center [312, 161] width 448 height 15
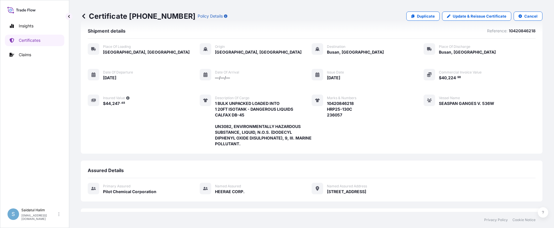
scroll to position [0, 0]
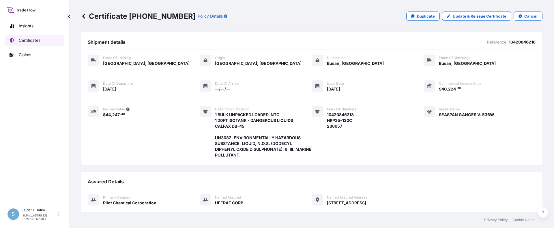
click at [26, 41] on p "Certificates" at bounding box center [30, 41] width 22 height 6
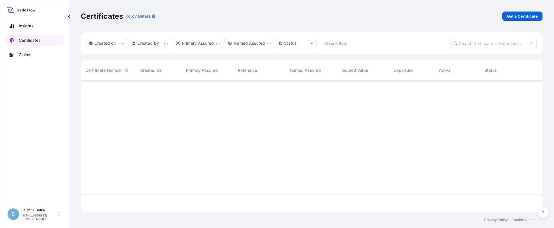
scroll to position [130, 458]
click at [517, 16] on p "Get a Certificate" at bounding box center [522, 16] width 31 height 6
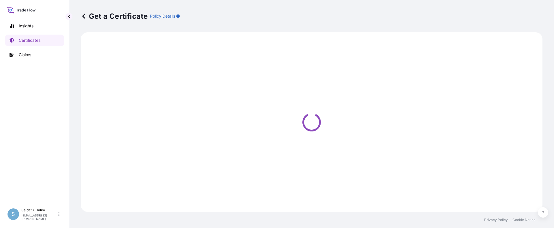
select select "Road / [GEOGRAPHIC_DATA]"
select select "Ocean Vessel"
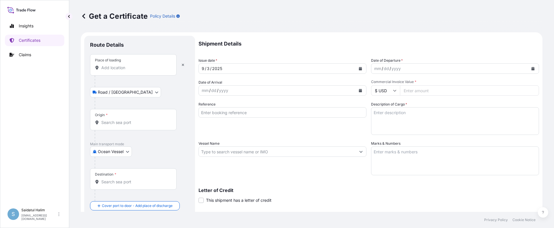
click at [368, 30] on div "Get a Certificate Policy Details" at bounding box center [312, 16] width 462 height 32
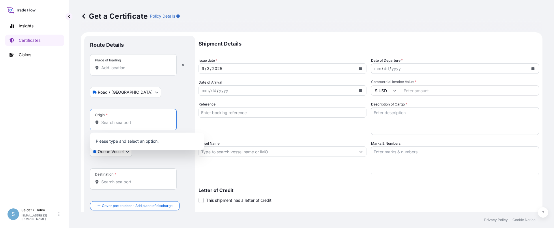
click at [120, 121] on input "Origin *" at bounding box center [135, 123] width 68 height 6
paste input "[GEOGRAPHIC_DATA], [GEOGRAPHIC_DATA]"
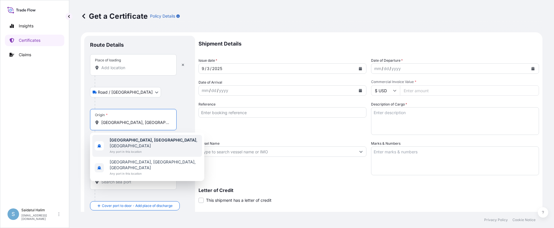
click at [124, 143] on span "[GEOGRAPHIC_DATA], [GEOGRAPHIC_DATA] , [GEOGRAPHIC_DATA]" at bounding box center [155, 143] width 90 height 12
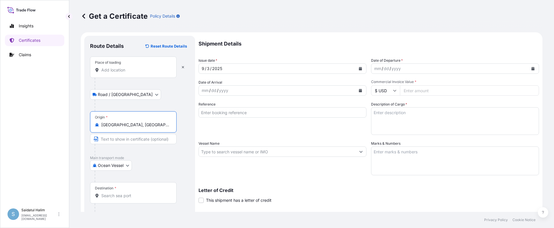
type input "[GEOGRAPHIC_DATA], [GEOGRAPHIC_DATA], [GEOGRAPHIC_DATA]"
click at [356, 35] on form "Route Details Reset Route Details Place of loading Road / Inland Road / Inland …" at bounding box center [312, 159] width 462 height 254
click at [128, 69] on input "Place of loading" at bounding box center [135, 70] width 68 height 6
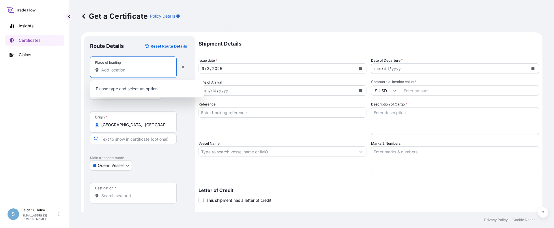
paste input "[GEOGRAPHIC_DATA], [GEOGRAPHIC_DATA]"
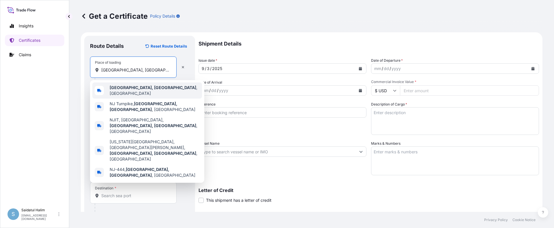
click at [128, 90] on b "[GEOGRAPHIC_DATA], [GEOGRAPHIC_DATA]" at bounding box center [153, 87] width 87 height 5
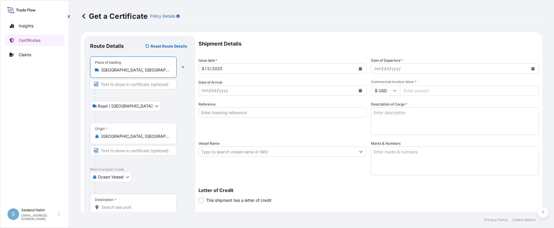
type input "[GEOGRAPHIC_DATA], [GEOGRAPHIC_DATA], [GEOGRAPHIC_DATA]"
click at [166, 114] on div at bounding box center [142, 117] width 95 height 12
click at [365, 41] on p "Shipment Details" at bounding box center [369, 44] width 341 height 16
click at [149, 184] on div at bounding box center [142, 188] width 95 height 12
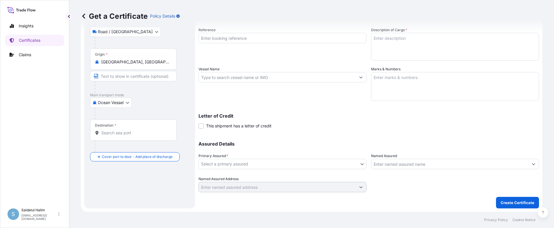
click at [119, 133] on input "Destination *" at bounding box center [135, 133] width 68 height 6
paste input "[GEOGRAPHIC_DATA], [GEOGRAPHIC_DATA]"
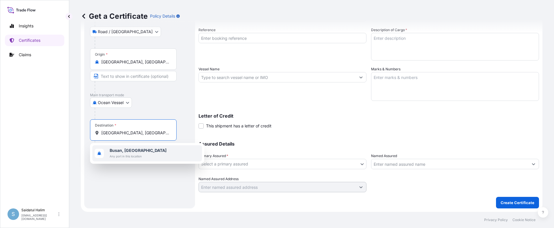
click at [122, 152] on b "Busan, [GEOGRAPHIC_DATA]" at bounding box center [138, 150] width 57 height 5
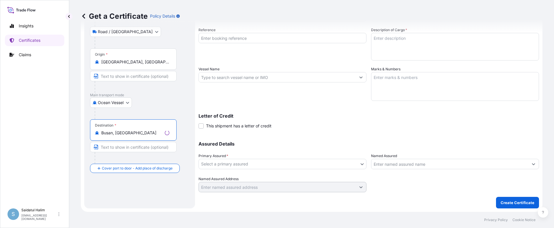
type input "Busan, [GEOGRAPHIC_DATA]"
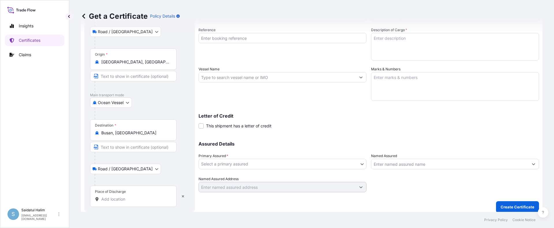
click at [113, 197] on input "Place of Discharge" at bounding box center [135, 200] width 68 height 6
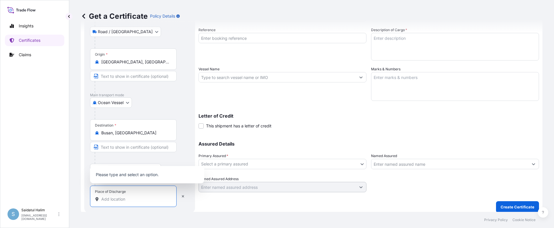
paste input "[GEOGRAPHIC_DATA], [GEOGRAPHIC_DATA]"
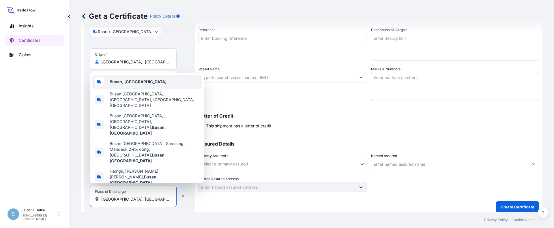
click at [132, 84] on b "Busan, [GEOGRAPHIC_DATA]" at bounding box center [138, 81] width 57 height 5
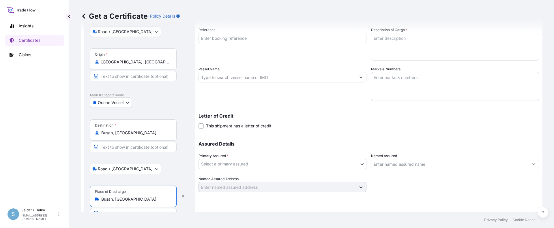
type input "Busan, [GEOGRAPHIC_DATA]"
click at [263, 202] on div "Shipment Details Issue date * [DATE] Date of Departure * mm / dd / yyyy Date of…" at bounding box center [369, 92] width 341 height 263
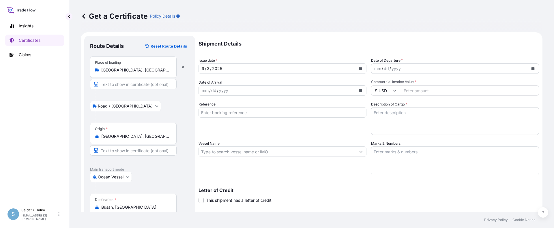
click at [531, 67] on icon "Calendar" at bounding box center [532, 68] width 3 height 3
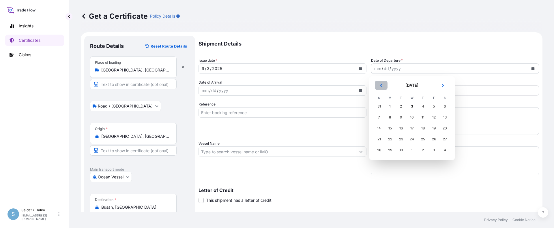
click at [383, 86] on button "Previous" at bounding box center [381, 85] width 13 height 9
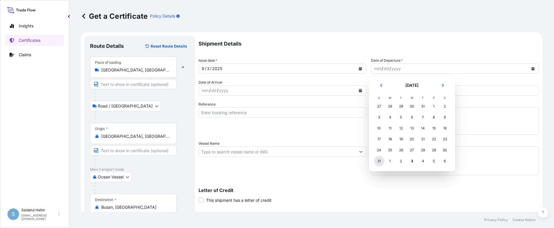
click at [378, 161] on div "31" at bounding box center [379, 161] width 10 height 10
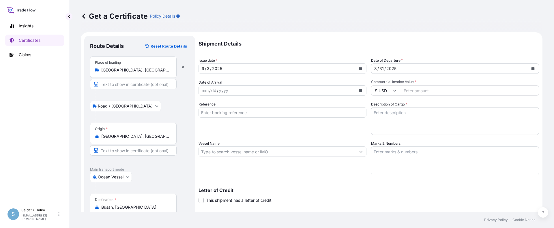
click at [318, 154] on input "Vessel Name" at bounding box center [277, 152] width 157 height 10
paste input "SEASPAN GANGES"
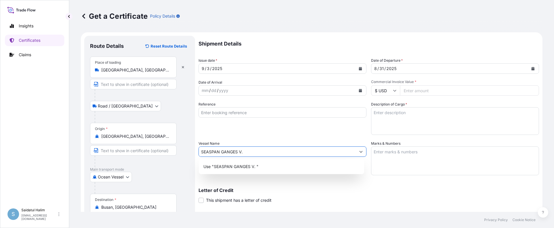
click at [238, 153] on input "SEASPAN GANGES V." at bounding box center [277, 152] width 157 height 10
click at [259, 152] on input "SEASPAN GANGES, V." at bounding box center [277, 152] width 156 height 10
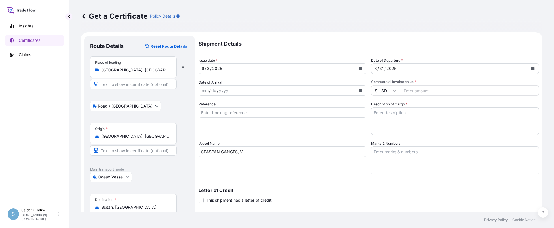
click at [303, 152] on input "SEASPAN GANGES, V." at bounding box center [277, 152] width 157 height 10
paste input "536W"
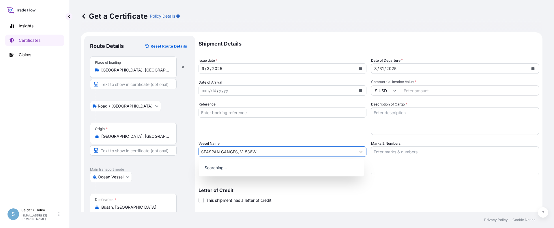
type input "SEASPAN GANGES, V. 536W"
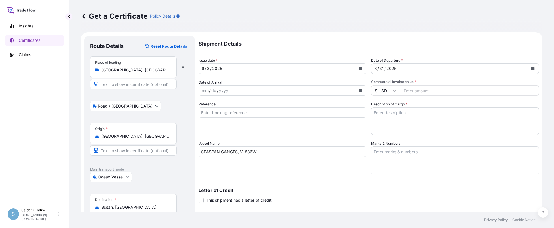
click at [329, 115] on input "Reference" at bounding box center [283, 112] width 168 height 10
paste input "10420847230"
type input "10420847230"
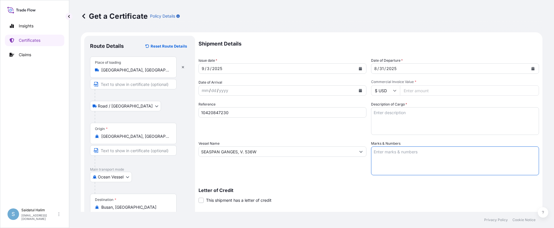
click at [400, 153] on textarea "Marks & Numbers" at bounding box center [455, 161] width 168 height 29
paste textarea "10420847230"
click at [400, 157] on textarea "10420847230" at bounding box center [455, 161] width 168 height 29
paste textarea "HRP25-132Z 236054"
click at [379, 161] on textarea "10420847230 HRP25-132Z 236054" at bounding box center [455, 161] width 168 height 29
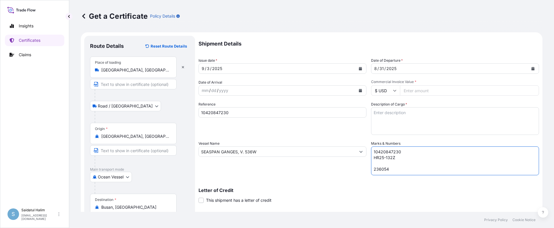
drag, startPoint x: 372, startPoint y: 158, endPoint x: 387, endPoint y: 171, distance: 19.9
click at [387, 171] on textarea "10420847230 HR25-132Z 236054" at bounding box center [455, 161] width 168 height 29
paste textarea "P25-132Z 236054"
click at [384, 165] on textarea "10420847230 HRP25-132Z 236054" at bounding box center [455, 161] width 168 height 29
click at [388, 170] on textarea "10420847230 HRP25-132Z 236054" at bounding box center [455, 161] width 168 height 29
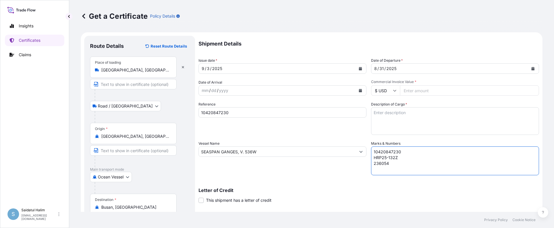
type textarea "10420847230 HRP25-132Z 236054"
click at [322, 192] on p "Letter of Credit" at bounding box center [369, 190] width 341 height 5
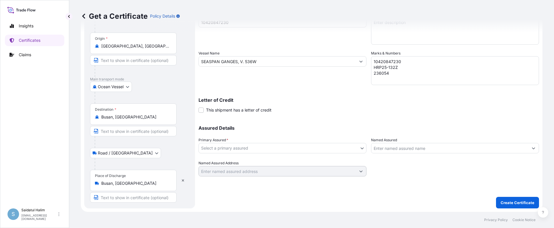
click at [291, 149] on body "Insights Certificates Claims S Saidatul Halim [EMAIL_ADDRESS][PERSON_NAME][DOMA…" at bounding box center [277, 114] width 554 height 228
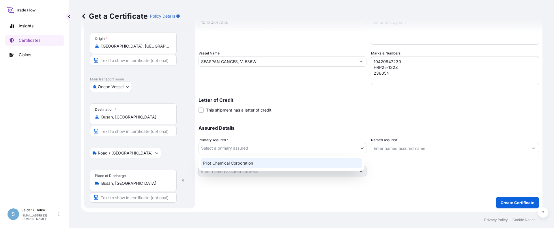
click at [239, 163] on div "Pilot Chemical Corporation" at bounding box center [281, 163] width 161 height 10
select select "31545"
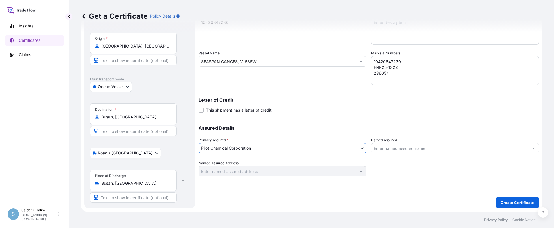
click at [402, 150] on input "Named Assured" at bounding box center [450, 148] width 157 height 10
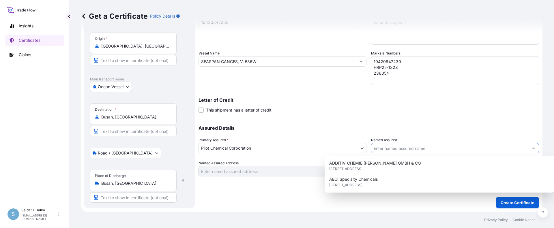
click at [404, 148] on input "Named Assured" at bounding box center [450, 148] width 157 height 10
paste input "HEERAE CORP."
type input "HEERAE CORP."
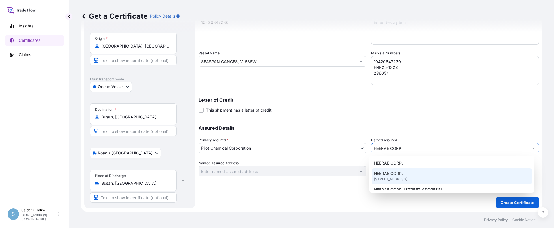
click at [393, 172] on span "HEERAE CORP." at bounding box center [388, 174] width 29 height 6
type input "[STREET_ADDRESS]"
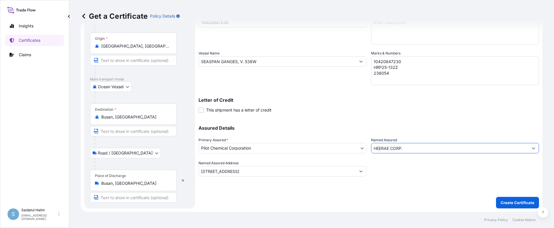
type input "HEERAE CORP."
click at [386, 118] on div "Shipment Details Issue date * [DATE] Date of Departure * [DATE] Date of Arrival…" at bounding box center [369, 60] width 341 height 231
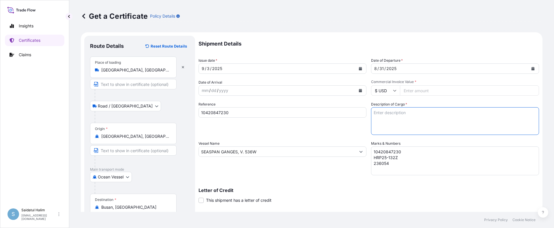
click at [405, 112] on textarea "Description of Cargo *" at bounding box center [455, 121] width 168 height 28
paste textarea "BULK UNPACKED LOADED INTO 1 20FT ISOTANK - DANGEROUS LIQUIDS CALFAX DB-45"
click at [399, 132] on textarea "1 BULK UNPACKED LOADED INTO 1 20FT ISOTANK - DANGEROUS LIQUIDS CALFAX DB-45" at bounding box center [455, 121] width 168 height 28
paste textarea "UN3082, ENVIRONMENTALLY HAZARDOUS SUBSTANCE, LIQUID, N.O.S. (DODECYL DIPHENYL O…"
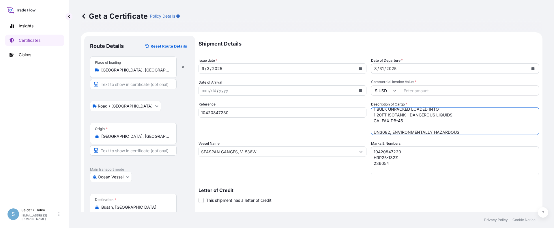
scroll to position [21, 0]
type textarea "1 BULK UNPACKED LOADED INTO 1 20FT ISOTANK - DANGEROUS LIQUIDS CALFAX DB-45 UN3…"
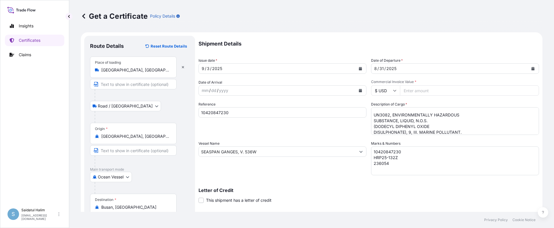
click at [415, 92] on input "Commercial Invoice Value *" at bounding box center [469, 90] width 139 height 10
paste input "40043.55"
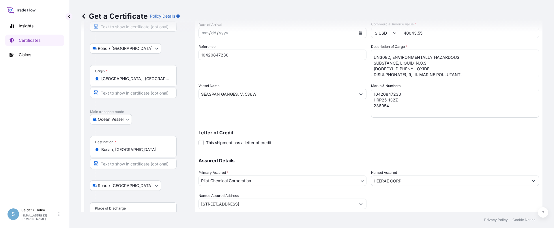
scroll to position [90, 0]
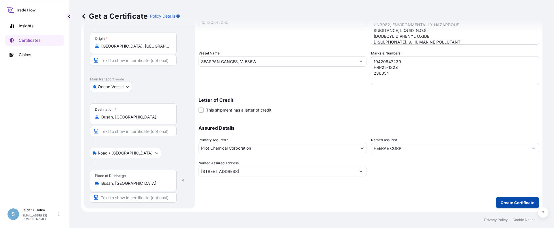
type input "40043.55"
click at [512, 202] on p "Create Certificate" at bounding box center [518, 203] width 34 height 6
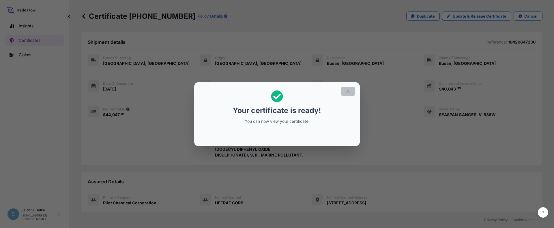
click at [350, 91] on icon "button" at bounding box center [348, 91] width 5 height 5
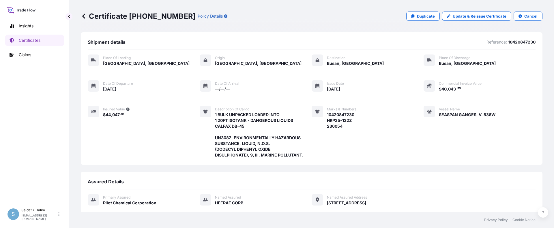
scroll to position [98, 0]
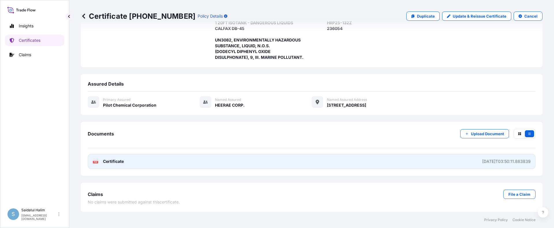
click at [357, 159] on link "PDF Certificate [DATE]T03:50:11.883839" at bounding box center [312, 161] width 448 height 15
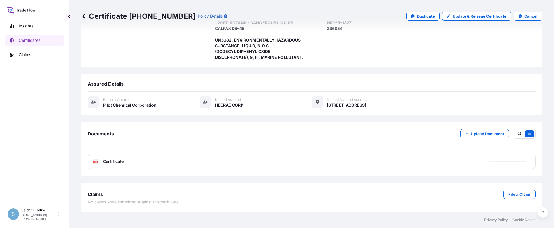
scroll to position [0, 0]
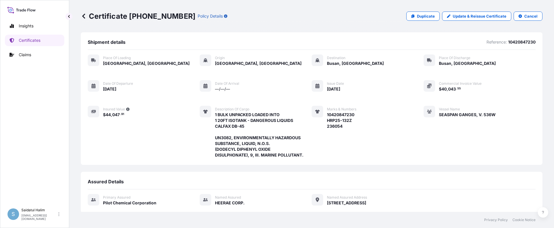
click at [83, 17] on icon at bounding box center [84, 16] width 6 height 6
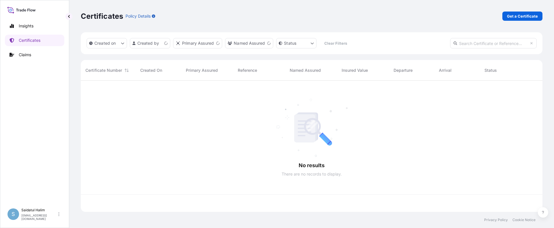
scroll to position [130, 458]
click at [515, 17] on p "Get a Certificate" at bounding box center [522, 16] width 31 height 6
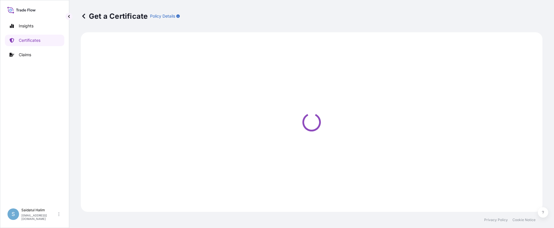
select select "Ocean Vessel"
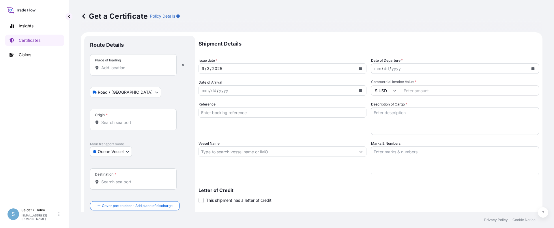
click at [334, 25] on div "Get a Certificate Policy Details" at bounding box center [312, 16] width 462 height 32
click at [129, 122] on input "Origin *" at bounding box center [135, 123] width 68 height 6
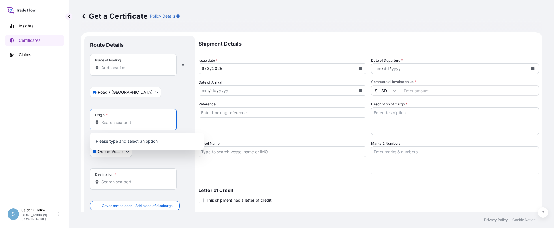
paste input "[GEOGRAPHIC_DATA], [GEOGRAPHIC_DATA]"
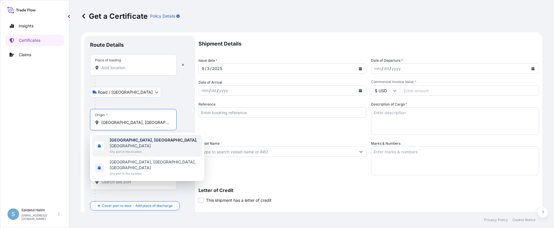
click at [131, 140] on b "[GEOGRAPHIC_DATA], [GEOGRAPHIC_DATA]" at bounding box center [153, 140] width 87 height 5
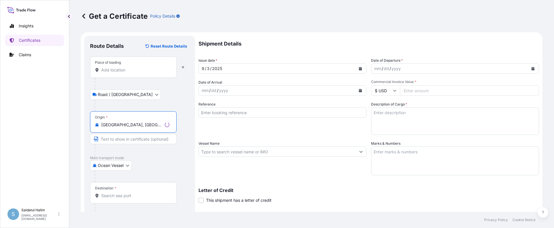
type input "[GEOGRAPHIC_DATA], [GEOGRAPHIC_DATA], [GEOGRAPHIC_DATA]"
click at [357, 29] on div "Get a Certificate Policy Details" at bounding box center [312, 16] width 462 height 32
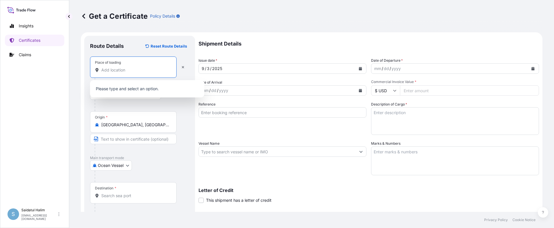
click at [122, 71] on input "Place of loading" at bounding box center [135, 70] width 68 height 6
paste input "[GEOGRAPHIC_DATA], [GEOGRAPHIC_DATA]"
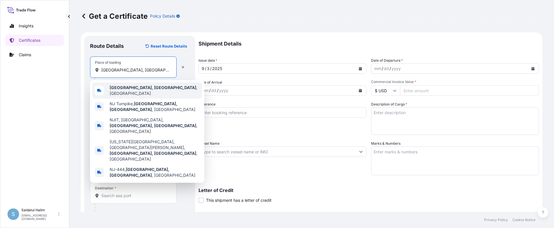
click at [118, 88] on b "[GEOGRAPHIC_DATA], [GEOGRAPHIC_DATA]" at bounding box center [153, 87] width 87 height 5
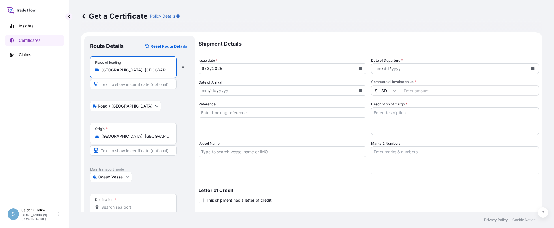
type input "[GEOGRAPHIC_DATA], [GEOGRAPHIC_DATA], [GEOGRAPHIC_DATA]"
click at [309, 186] on div "Letter of Credit This shipment has a letter of credit Letter of credit * Letter…" at bounding box center [369, 192] width 341 height 22
click at [333, 28] on div "Get a Certificate Policy Details" at bounding box center [312, 16] width 462 height 32
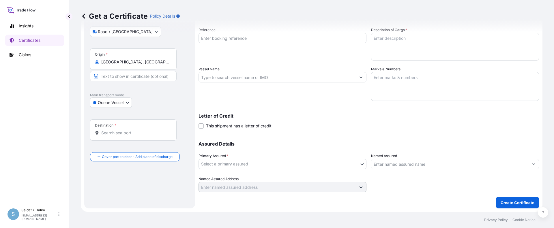
click at [121, 134] on input "Destination *" at bounding box center [135, 133] width 68 height 6
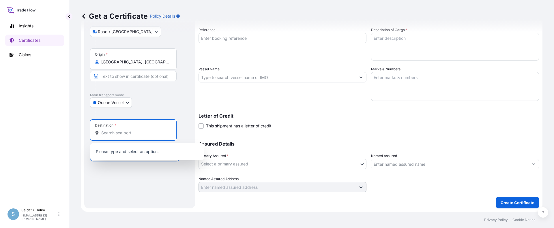
paste input "[GEOGRAPHIC_DATA], [GEOGRAPHIC_DATA]"
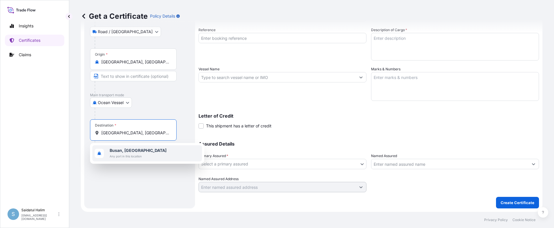
click at [115, 151] on b "Busan, [GEOGRAPHIC_DATA]" at bounding box center [138, 150] width 57 height 5
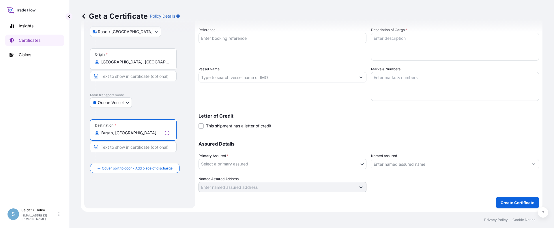
type input "Busan, [GEOGRAPHIC_DATA]"
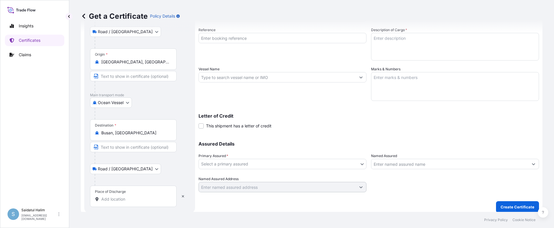
click at [119, 195] on div "Place of Discharge" at bounding box center [133, 196] width 87 height 21
click at [119, 197] on input "Place of Discharge" at bounding box center [135, 200] width 68 height 6
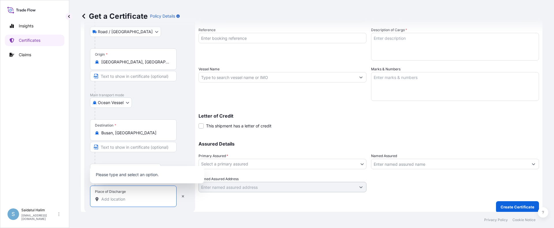
click at [119, 198] on input "Place of Discharge" at bounding box center [135, 200] width 68 height 6
paste input "[GEOGRAPHIC_DATA], [GEOGRAPHIC_DATA]"
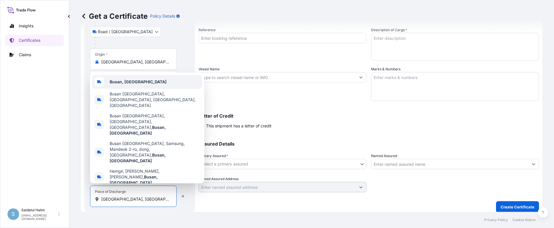
click at [137, 84] on b "Busan, [GEOGRAPHIC_DATA]" at bounding box center [138, 81] width 57 height 5
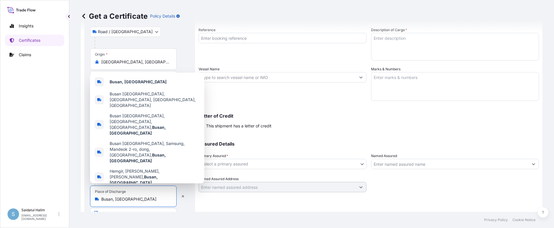
type input "Busan, [GEOGRAPHIC_DATA]"
click at [271, 111] on div "Letter of Credit This shipment has a letter of credit Letter of credit * Letter…" at bounding box center [369, 118] width 341 height 22
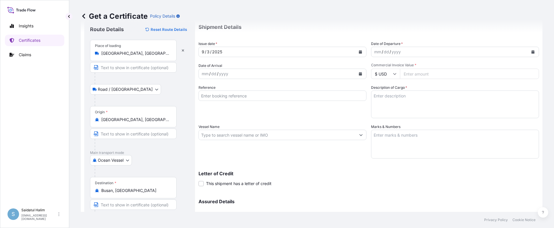
scroll to position [0, 0]
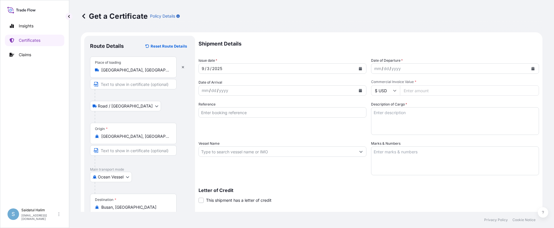
click at [532, 70] on icon "Calendar" at bounding box center [533, 68] width 3 height 3
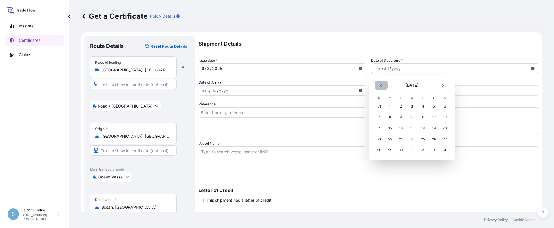
click at [381, 87] on icon "Previous" at bounding box center [381, 85] width 3 height 3
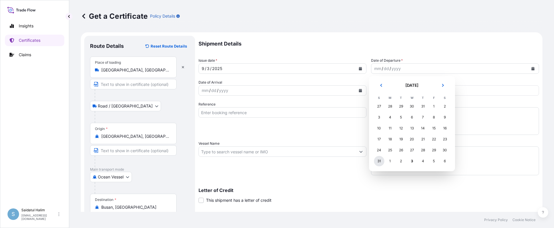
click at [380, 163] on div "31" at bounding box center [379, 161] width 10 height 10
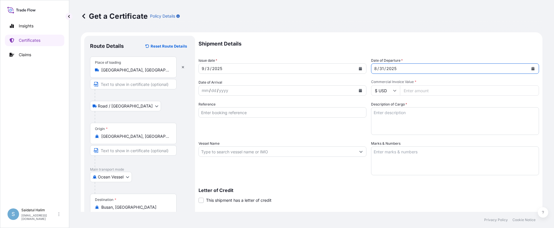
click at [333, 177] on div "Shipment Details Issue date * [DATE] Date of Departure * [DATE] Date of Arrival…" at bounding box center [369, 151] width 341 height 231
click at [419, 92] on input "Commercial Invoice Value *" at bounding box center [469, 90] width 139 height 10
paste input "39771.39"
type input "39771.39"
drag, startPoint x: 257, startPoint y: 113, endPoint x: 262, endPoint y: 117, distance: 6.2
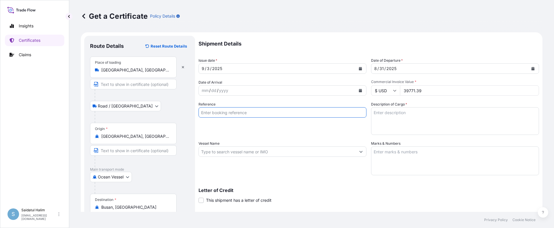
click at [257, 113] on input "Reference" at bounding box center [283, 112] width 168 height 10
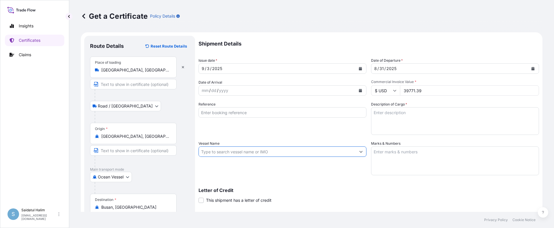
click at [333, 153] on input "Vessel Name" at bounding box center [277, 152] width 157 height 10
paste input "SEASPAN GANGES"
click at [308, 152] on input "SEASPAN GANGES, V." at bounding box center [277, 152] width 157 height 10
paste input "536W"
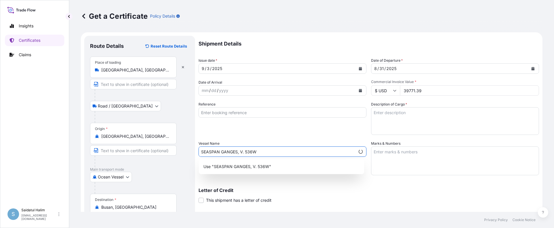
type input "SEASPAN GANGES, V. 536W"
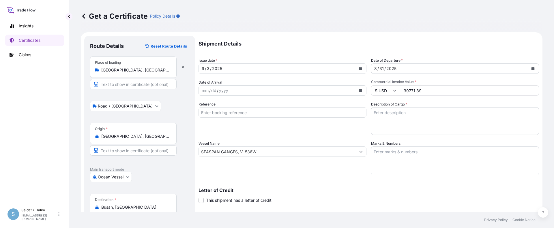
click at [320, 111] on input "Reference" at bounding box center [283, 112] width 168 height 10
paste input "10420847231"
type input "10420847231"
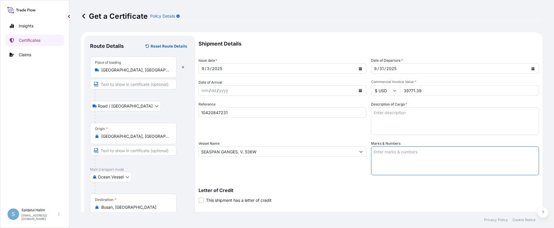
click at [397, 152] on textarea "Marks & Numbers" at bounding box center [455, 161] width 168 height 29
paste textarea "10420847231"
click at [380, 156] on textarea "10420847231" at bounding box center [455, 161] width 168 height 29
paste textarea "HRP25-132B 236052"
click at [377, 164] on textarea "10420847231 HRP25-132B 236052" at bounding box center [455, 161] width 168 height 29
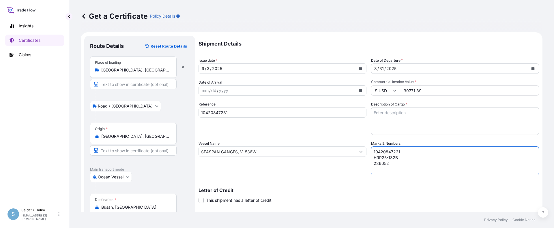
type textarea "10420847231 HRP25-132B 236052"
click at [321, 182] on div "Letter of Credit This shipment has a letter of credit Letter of credit * Letter…" at bounding box center [369, 192] width 341 height 22
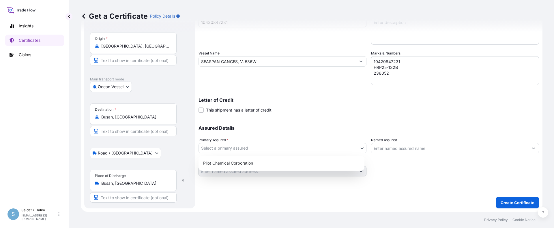
click at [256, 152] on body "Insights Certificates Claims S Saidatul Halim [EMAIL_ADDRESS][PERSON_NAME][DOMA…" at bounding box center [277, 114] width 554 height 228
click at [237, 164] on div "Pilot Chemical Corporation" at bounding box center [281, 163] width 161 height 10
select select "31545"
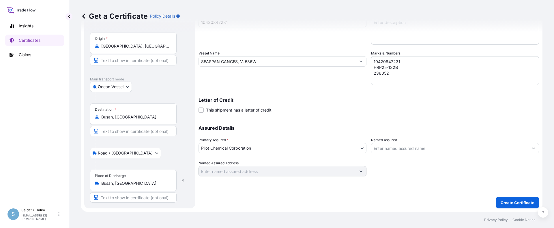
click at [408, 146] on input "Named Assured" at bounding box center [450, 148] width 157 height 10
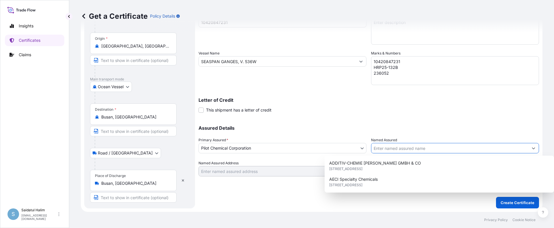
paste input "HEERAE CORP."
type input "HEERAE CORP."
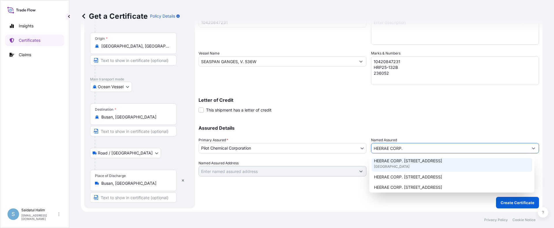
scroll to position [0, 0]
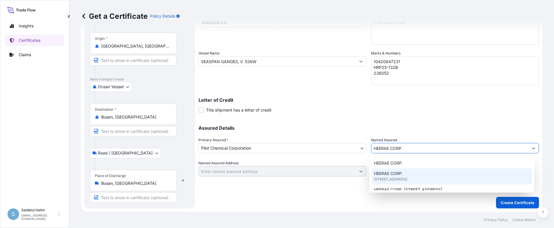
click at [406, 176] on div "HEERAE CORP. [STREET_ADDRESS]" at bounding box center [452, 177] width 161 height 16
type input "[STREET_ADDRESS]"
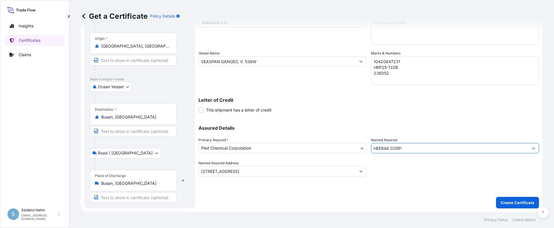
type input "HEERAE CORP."
click at [400, 119] on div "Assured Details Primary Assured * Pilot Chemical Corporation Pilot Chemical Cor…" at bounding box center [369, 148] width 341 height 58
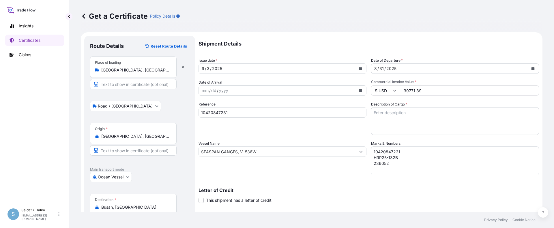
click at [399, 113] on textarea "Description of Cargo *" at bounding box center [455, 121] width 168 height 28
click at [395, 113] on textarea "1" at bounding box center [455, 121] width 168 height 28
paste textarea "BULK UNPACKED LOADED INTO 1 20FT ISOTANK - DANGEROUS LIQUIDS CALFAX DB-45"
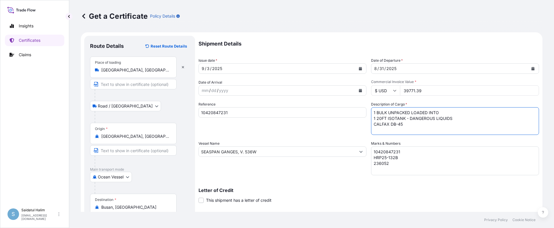
scroll to position [3, 0]
click at [398, 132] on textarea "1 BULK UNPACKED LOADED INTO 1 20FT ISOTANK - DANGEROUS LIQUIDS CALFAX DB-45" at bounding box center [455, 121] width 168 height 28
paste textarea "UN3082, ENVIRONMENTALLY HAZARDOUS SUBSTANCE, LIQUID, N.O.S. (DODECYL DIPHENYL O…"
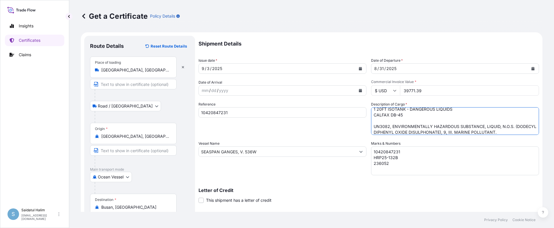
scroll to position [90, 0]
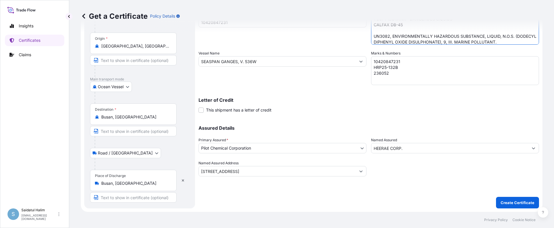
type textarea "1 BULK UNPACKED LOADED INTO 1 20FT ISOTANK - DANGEROUS LIQUIDS CALFAX DB-45 UN3…"
click at [505, 200] on p "Create Certificate" at bounding box center [518, 203] width 34 height 6
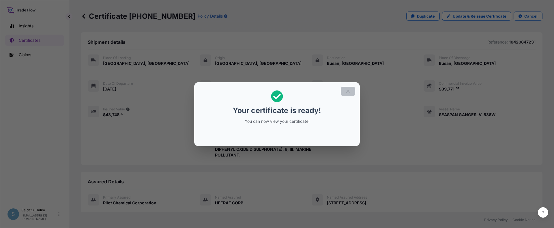
click at [347, 92] on icon "button" at bounding box center [348, 91] width 5 height 5
click at [370, 165] on div "Your certificate is ready! You can now view your certificate!" at bounding box center [277, 114] width 554 height 228
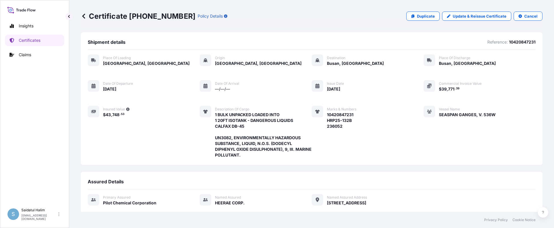
scroll to position [98, 0]
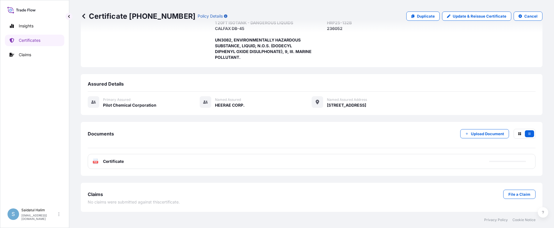
click at [303, 163] on div "PDF Certificate" at bounding box center [312, 161] width 448 height 15
click at [428, 162] on link "PDF Certificate [DATE]T03:59:46.598389" at bounding box center [312, 161] width 448 height 15
click at [81, 17] on icon at bounding box center [84, 16] width 6 height 6
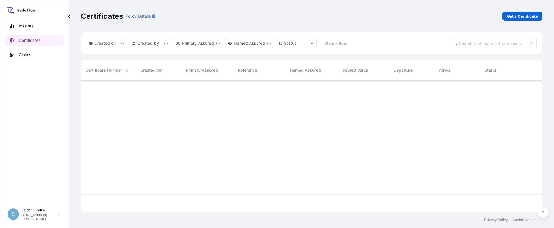
scroll to position [130, 458]
click at [519, 17] on p "Get a Certificate" at bounding box center [522, 16] width 31 height 6
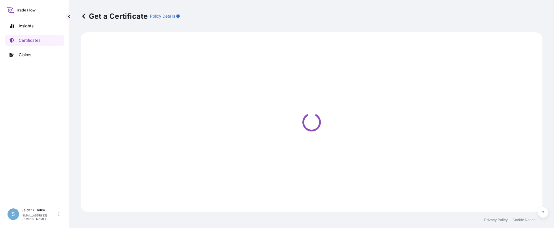
select select "Ocean Vessel"
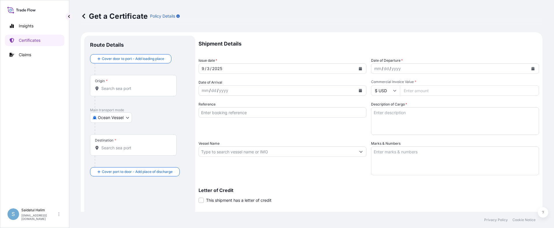
click at [356, 27] on div "Get a Certificate Policy Details" at bounding box center [312, 16] width 462 height 32
click at [127, 89] on input "Origin *" at bounding box center [135, 89] width 68 height 6
paste input "[GEOGRAPHIC_DATA], [GEOGRAPHIC_DATA]"
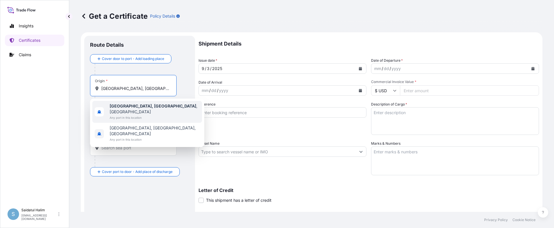
click at [133, 107] on b "[GEOGRAPHIC_DATA], [GEOGRAPHIC_DATA]" at bounding box center [153, 106] width 87 height 5
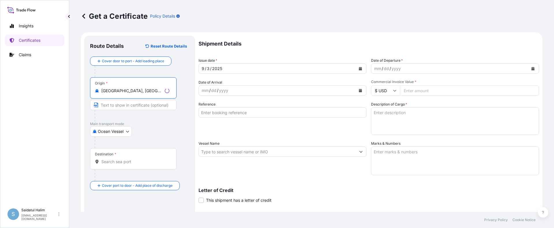
type input "[GEOGRAPHIC_DATA], [GEOGRAPHIC_DATA], [GEOGRAPHIC_DATA]"
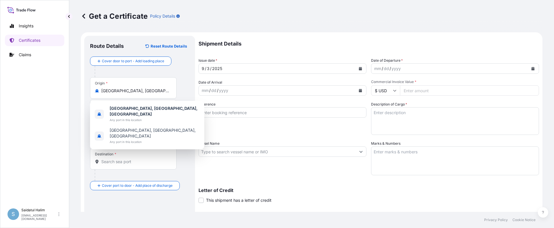
click at [362, 29] on div "Get a Certificate Policy Details" at bounding box center [312, 16] width 462 height 32
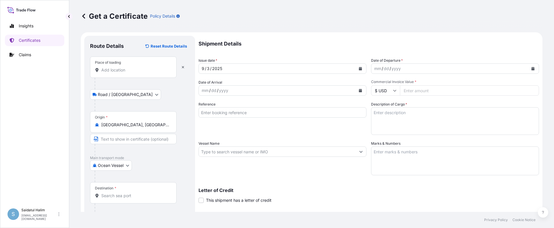
click at [120, 72] on input "Place of loading" at bounding box center [135, 70] width 68 height 6
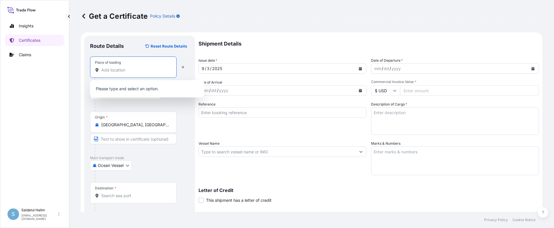
paste input "[GEOGRAPHIC_DATA], [GEOGRAPHIC_DATA]"
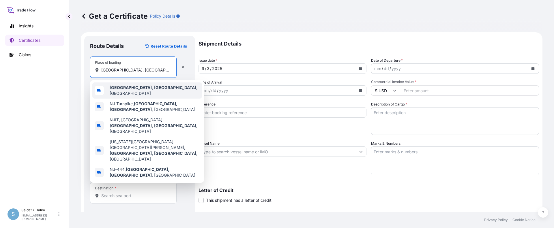
click at [126, 90] on b "[GEOGRAPHIC_DATA], [GEOGRAPHIC_DATA]" at bounding box center [153, 87] width 87 height 5
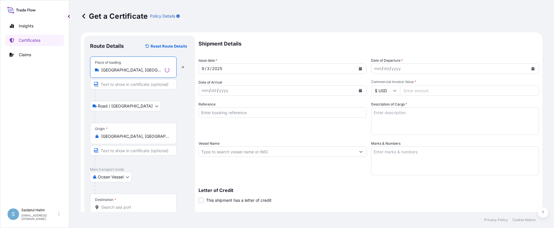
type input "[GEOGRAPHIC_DATA], [GEOGRAPHIC_DATA], [GEOGRAPHIC_DATA]"
click at [370, 38] on p "Shipment Details" at bounding box center [369, 44] width 341 height 16
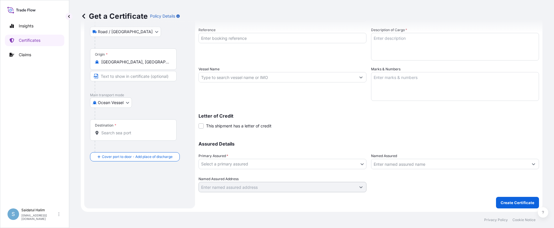
click at [118, 135] on input "Destination *" at bounding box center [135, 133] width 68 height 6
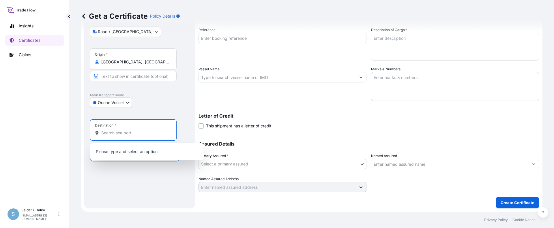
paste input "[GEOGRAPHIC_DATA], [GEOGRAPHIC_DATA]"
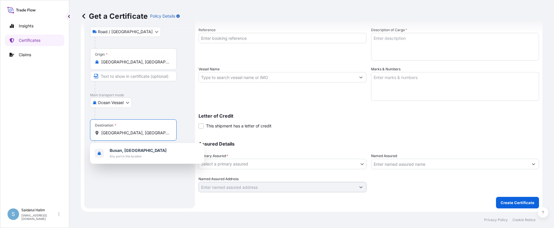
click at [120, 147] on div "[GEOGRAPHIC_DATA], [GEOGRAPHIC_DATA] Any port in this location" at bounding box center [147, 154] width 110 height 16
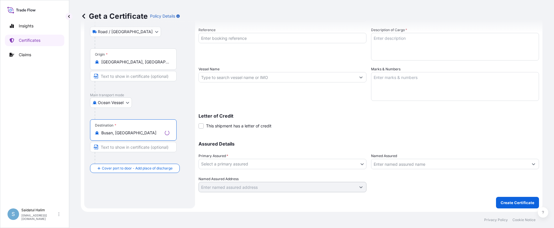
type input "Busan, [GEOGRAPHIC_DATA]"
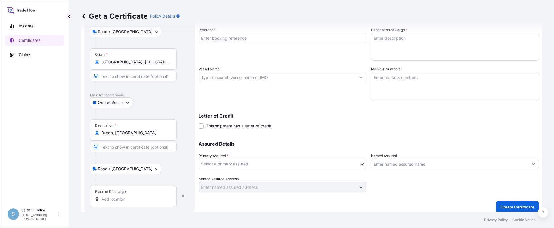
click at [113, 197] on input "Place of Discharge" at bounding box center [135, 200] width 68 height 6
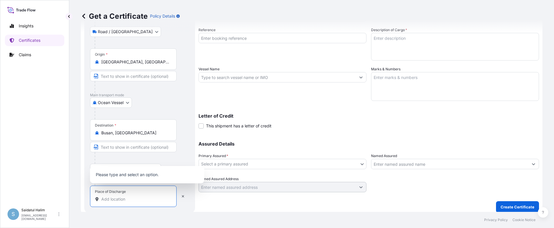
paste input "[GEOGRAPHIC_DATA], [GEOGRAPHIC_DATA]"
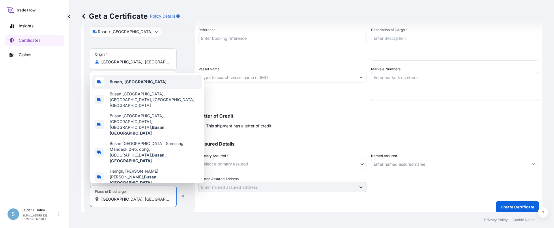
click at [139, 84] on b "Busan, [GEOGRAPHIC_DATA]" at bounding box center [138, 81] width 57 height 5
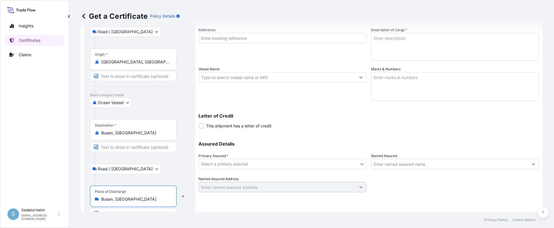
type input "Busan, [GEOGRAPHIC_DATA]"
click at [309, 131] on div "Shipment Details Issue date * [DATE] Date of Departure * mm / dd / yyyy Date of…" at bounding box center [369, 76] width 341 height 231
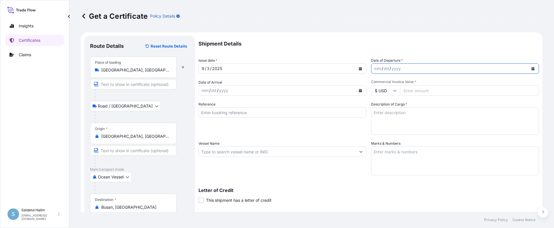
click at [531, 69] on button "Calendar" at bounding box center [533, 68] width 9 height 9
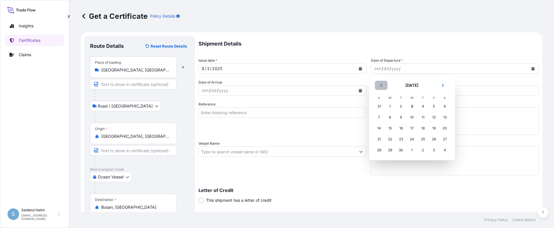
click at [382, 84] on icon "Previous" at bounding box center [381, 85] width 3 height 3
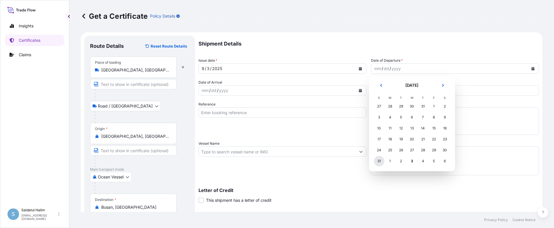
click at [379, 162] on div "31" at bounding box center [379, 161] width 10 height 10
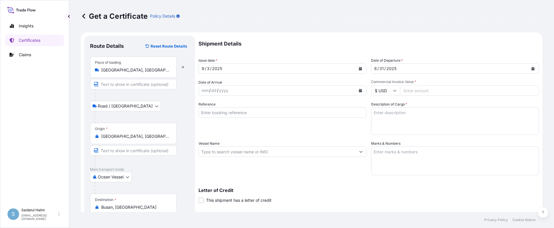
click at [346, 194] on div "Letter of Credit This shipment has a letter of credit Letter of credit * Letter…" at bounding box center [369, 195] width 341 height 15
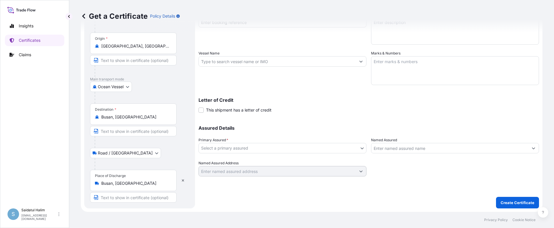
click at [305, 124] on div "Assured Details Primary Assured * Select a primary assured Pilot Chemical Corpo…" at bounding box center [369, 148] width 341 height 58
click at [233, 65] on input "Vessel Name" at bounding box center [277, 61] width 157 height 10
paste input "SEASPAN GANGES"
click at [316, 61] on input "SEASPAN GANGES, V." at bounding box center [277, 61] width 157 height 10
paste input "536W"
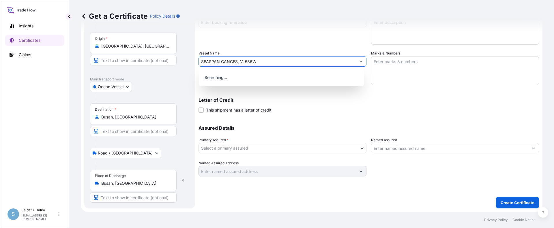
type input "SEASPAN GANGES, V. 536W"
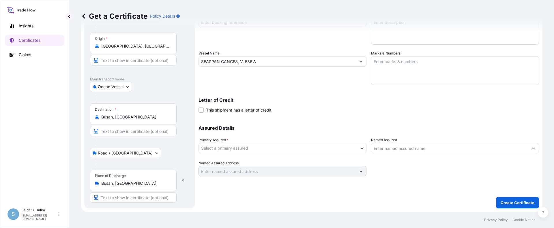
click at [348, 109] on div "Letter of Credit This shipment has a letter of credit Letter of credit * Letter…" at bounding box center [369, 105] width 341 height 15
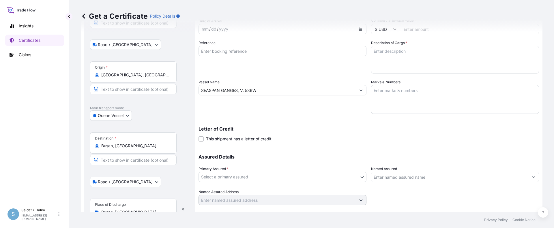
scroll to position [33, 0]
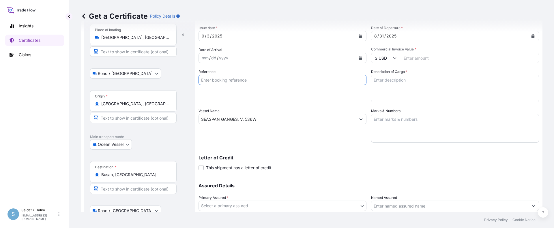
click at [231, 79] on input "Reference" at bounding box center [283, 80] width 168 height 10
paste input "10420847232"
type input "10420847232"
click at [409, 120] on textarea "Marks & Numbers" at bounding box center [455, 128] width 168 height 29
paste textarea "10420847232"
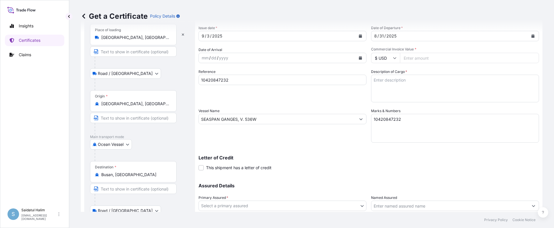
click at [393, 124] on textarea "10420847232" at bounding box center [455, 128] width 168 height 29
paste textarea "HRP25-132A 236051"
click at [382, 130] on textarea "10420847232 HRP25-132A 236051" at bounding box center [455, 128] width 168 height 29
type textarea "10420847232 HRP25-132A 236051"
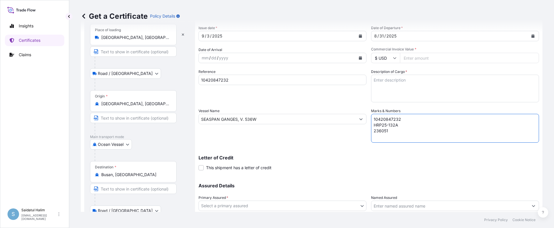
click at [336, 148] on div "Shipment Details Issue date * [DATE] Date of Departure * [DATE] Date of Arrival…" at bounding box center [369, 118] width 341 height 231
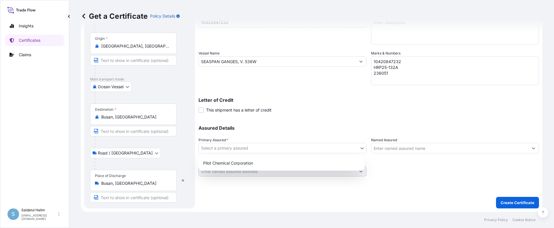
click at [329, 149] on body "Insights Certificates Claims S Saidatul Halim [EMAIL_ADDRESS][PERSON_NAME][DOMA…" at bounding box center [277, 114] width 554 height 228
click at [249, 161] on div "Pilot Chemical Corporation" at bounding box center [281, 163] width 161 height 10
select select "31545"
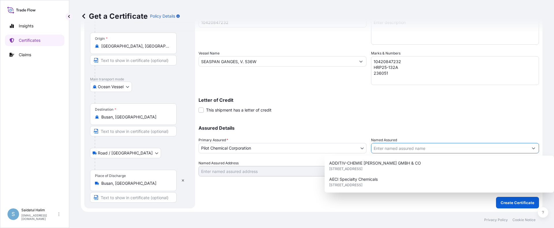
click at [412, 144] on input "Named Assured" at bounding box center [450, 148] width 157 height 10
paste input "HEERAE CORP."
type input "HEERAE CORP."
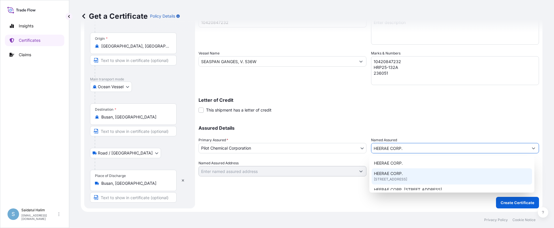
click at [402, 178] on span "[STREET_ADDRESS]" at bounding box center [390, 180] width 33 height 6
type input "[STREET_ADDRESS]"
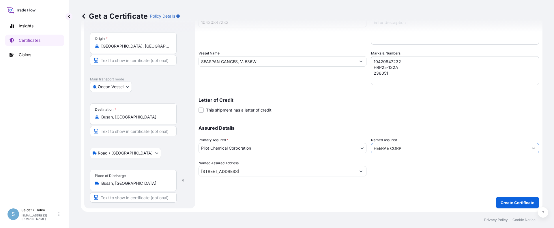
type input "HEERAE CORP."
click at [351, 103] on div "Letter of Credit This shipment has a letter of credit Letter of credit * Letter…" at bounding box center [369, 105] width 341 height 15
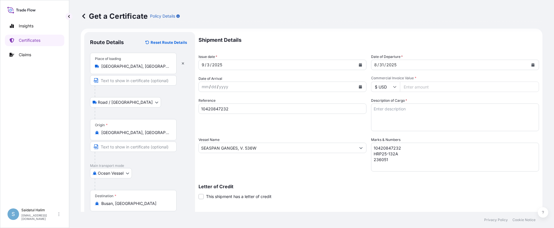
scroll to position [0, 0]
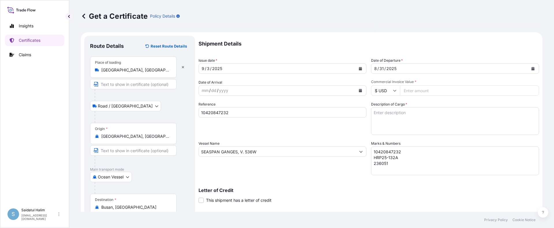
click at [411, 87] on input "Commercial Invoice Value *" at bounding box center [469, 90] width 139 height 10
paste input "39753.24"
type input "39753.24"
click at [395, 113] on textarea "Description of Cargo *" at bounding box center [455, 121] width 168 height 28
click at [396, 113] on textarea "1" at bounding box center [455, 121] width 168 height 28
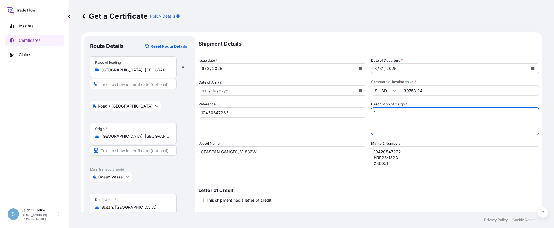
paste textarea "BULK UNPACKED LOADED INTO 1 20FT ISOTANK - DANGEROUS LIQUIDS CALFAX DB-45"
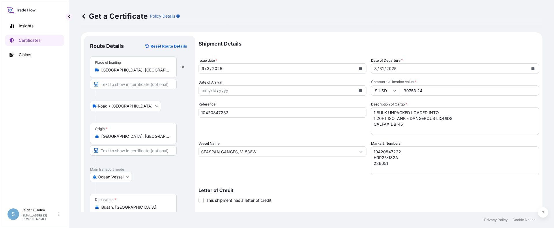
click at [395, 131] on textarea "1 BULK UNPACKED LOADED INTO 1 20FT ISOTANK - DANGEROUS LIQUIDS CALFAX DB-45" at bounding box center [455, 121] width 168 height 28
paste textarea "UN3082, ENVIRONMENTALLY HAZARDOUS SUBSTANCE, LIQUID, N.O.S. (DODECYL DIPHENYL O…"
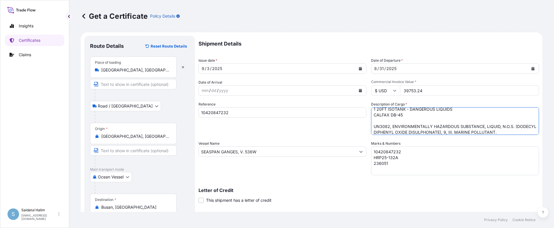
scroll to position [90, 0]
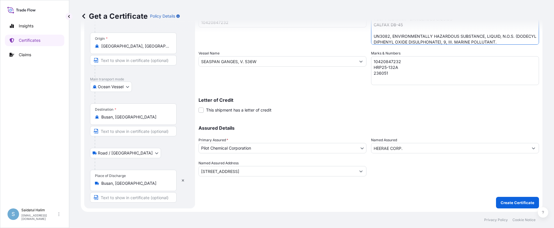
type textarea "1 BULK UNPACKED LOADED INTO 1 20FT ISOTANK - DANGEROUS LIQUIDS CALFAX DB-45 UN3…"
click at [510, 200] on p "Create Certificate" at bounding box center [518, 203] width 34 height 6
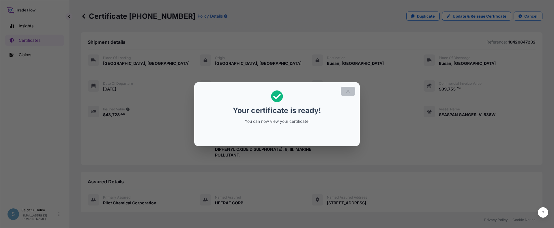
click at [349, 92] on icon "button" at bounding box center [348, 91] width 5 height 5
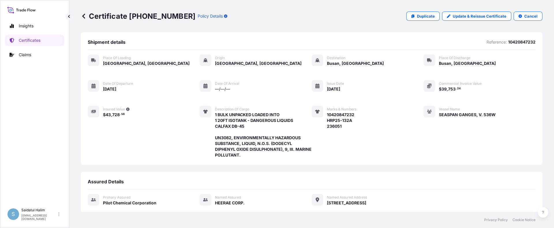
scroll to position [98, 0]
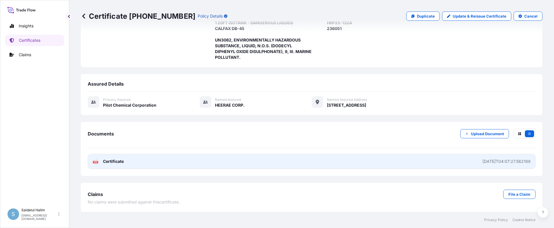
click at [363, 162] on link "PDF Certificate [DATE]T04:07:27.562189" at bounding box center [312, 161] width 448 height 15
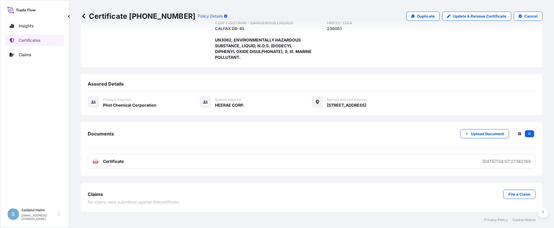
scroll to position [0, 0]
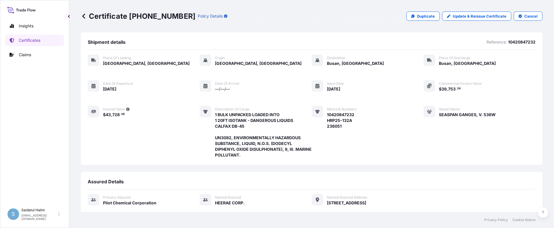
click at [84, 19] on icon at bounding box center [84, 16] width 6 height 6
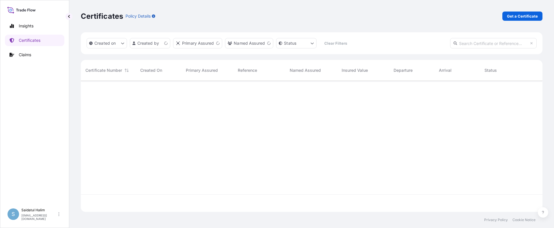
scroll to position [130, 458]
click at [517, 16] on p "Get a Certificate" at bounding box center [522, 16] width 31 height 6
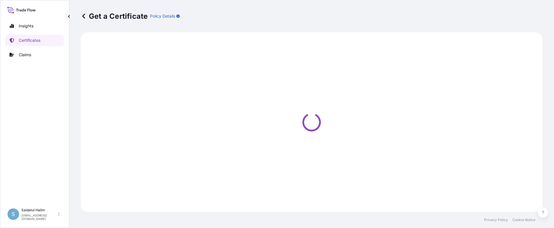
select select "Ocean Vessel"
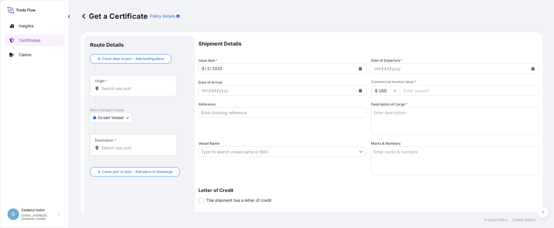
click at [342, 25] on div "Get a Certificate Policy Details" at bounding box center [312, 16] width 462 height 32
click at [121, 87] on input "Origin *" at bounding box center [135, 89] width 68 height 6
paste input "[GEOGRAPHIC_DATA], [GEOGRAPHIC_DATA]"
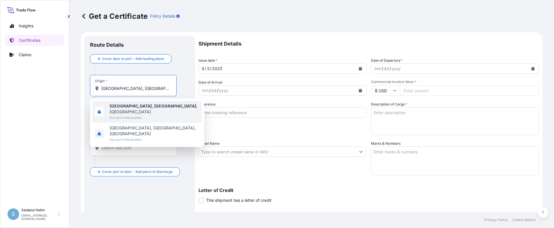
click at [121, 105] on b "[GEOGRAPHIC_DATA], [GEOGRAPHIC_DATA]" at bounding box center [153, 106] width 87 height 5
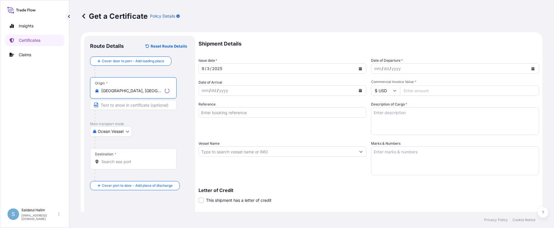
type input "[GEOGRAPHIC_DATA], [GEOGRAPHIC_DATA], [GEOGRAPHIC_DATA]"
click at [340, 31] on div "Get a Certificate Policy Details Route Details Reset Route Details Cover door t…" at bounding box center [311, 106] width 485 height 212
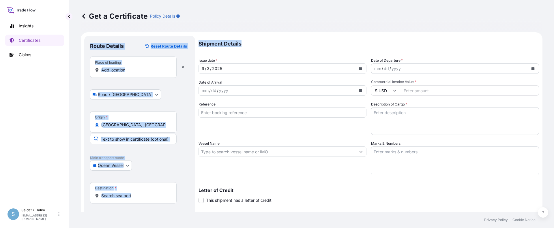
click at [132, 70] on input "Place of loading" at bounding box center [135, 70] width 68 height 6
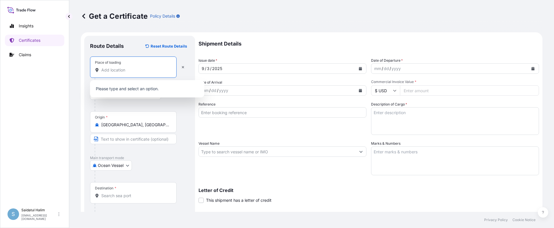
paste input "[GEOGRAPHIC_DATA], [GEOGRAPHIC_DATA]"
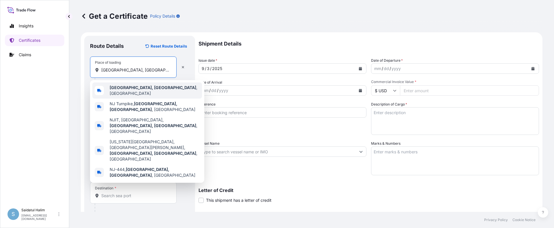
click at [113, 90] on b "[GEOGRAPHIC_DATA], [GEOGRAPHIC_DATA]" at bounding box center [153, 87] width 87 height 5
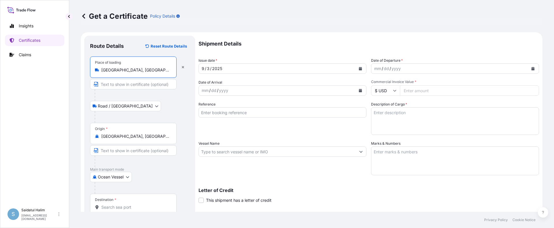
type input "[GEOGRAPHIC_DATA], [GEOGRAPHIC_DATA], [GEOGRAPHIC_DATA]"
click at [156, 106] on div "Road / [GEOGRAPHIC_DATA] / Inland" at bounding box center [139, 106] width 99 height 10
click at [337, 39] on p "Shipment Details" at bounding box center [369, 44] width 341 height 16
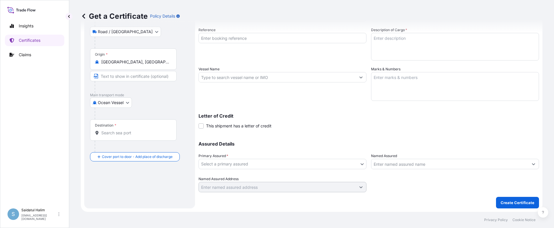
click at [122, 133] on input "Destination *" at bounding box center [135, 133] width 68 height 6
paste input "[GEOGRAPHIC_DATA], [GEOGRAPHIC_DATA]"
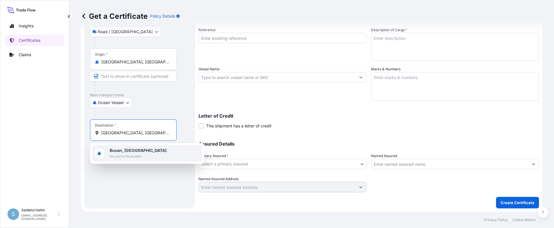
click at [124, 151] on b "Busan, [GEOGRAPHIC_DATA]" at bounding box center [138, 150] width 57 height 5
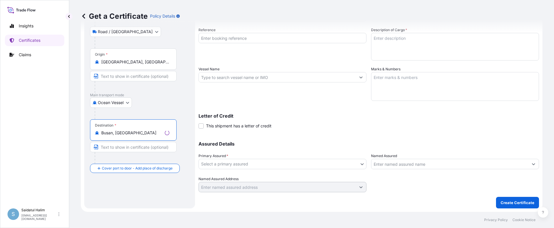
type input "Busan, [GEOGRAPHIC_DATA]"
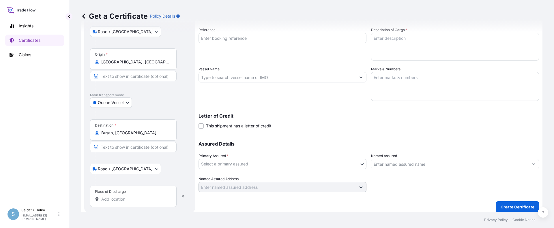
scroll to position [79, 0]
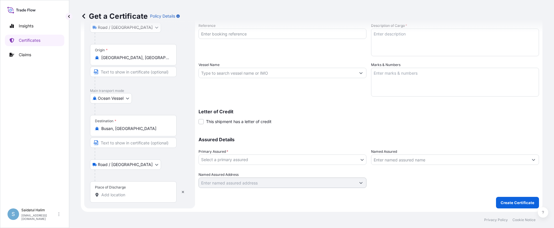
click at [115, 193] on input "Place of Discharge" at bounding box center [135, 195] width 68 height 6
paste input "[GEOGRAPHIC_DATA], [GEOGRAPHIC_DATA]"
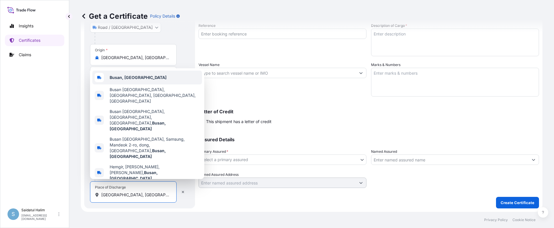
click at [139, 80] on b "Busan, [GEOGRAPHIC_DATA]" at bounding box center [138, 77] width 57 height 5
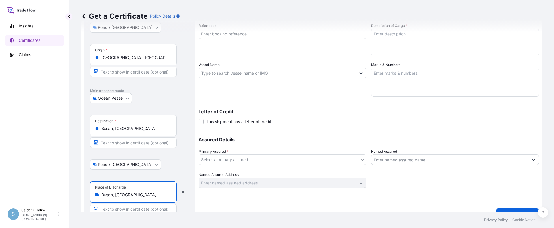
type input "Busan, [GEOGRAPHIC_DATA]"
click at [284, 105] on div "Letter of Credit This shipment has a letter of credit Letter of credit * Letter…" at bounding box center [369, 113] width 341 height 22
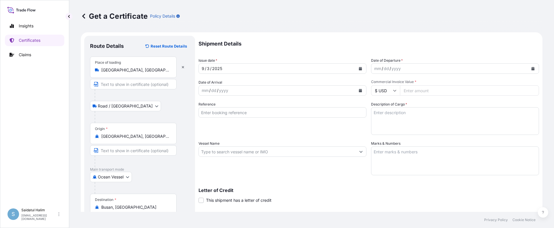
click at [532, 69] on icon "Calendar" at bounding box center [533, 68] width 3 height 3
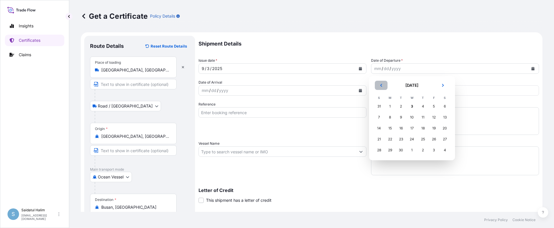
click at [381, 85] on icon "Previous" at bounding box center [381, 85] width 3 height 3
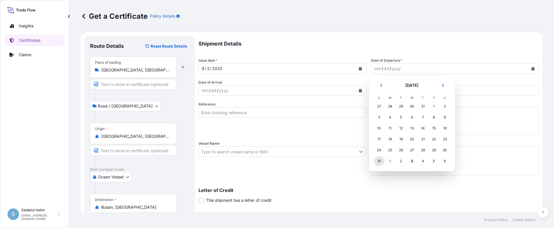
click at [379, 161] on div "31" at bounding box center [379, 161] width 10 height 10
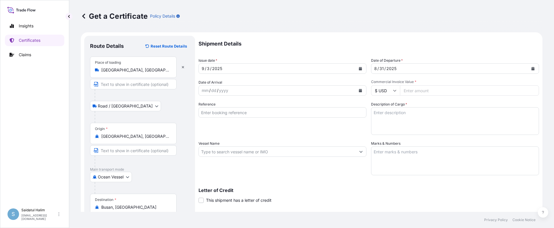
click at [352, 136] on div "Shipment Details Issue date * [DATE] Date of Departure * [DATE] Date of Arrival…" at bounding box center [369, 151] width 341 height 231
click at [313, 149] on input "Vessel Name" at bounding box center [277, 152] width 157 height 10
paste input "SEASPAN GANGES"
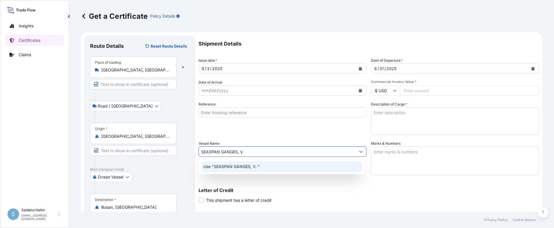
click at [312, 152] on input "SEASPAN GANGES, V." at bounding box center [277, 152] width 157 height 10
paste input "536W"
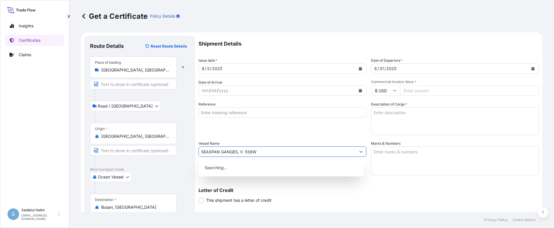
type input "SEASPAN GANGES, V. 536W"
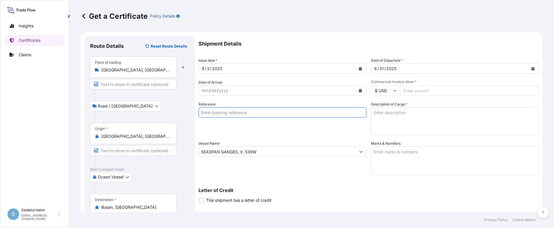
click at [306, 111] on input "Reference" at bounding box center [283, 112] width 168 height 10
paste input "10420847233"
type input "10420847233"
click at [399, 151] on textarea "Marks & Numbers" at bounding box center [455, 161] width 168 height 29
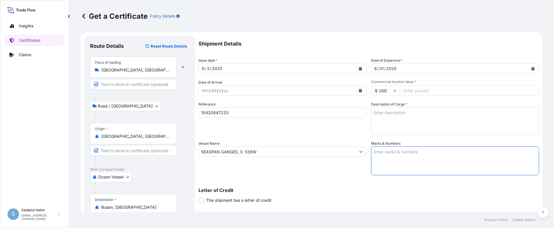
paste textarea "10420847233"
click at [391, 158] on textarea "10420847233" at bounding box center [455, 161] width 168 height 29
paste textarea "HRP25-132C 236053"
click at [375, 162] on textarea "10420847233 HRP25-132C 236053" at bounding box center [455, 161] width 168 height 29
type textarea "10420847233 HRP25-132C 236053"
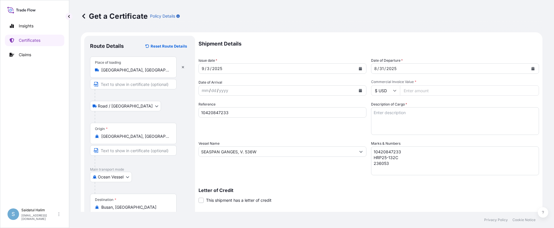
click at [287, 160] on div "Vessel Name SEASPAN GANGES, V. 536W" at bounding box center [283, 158] width 168 height 35
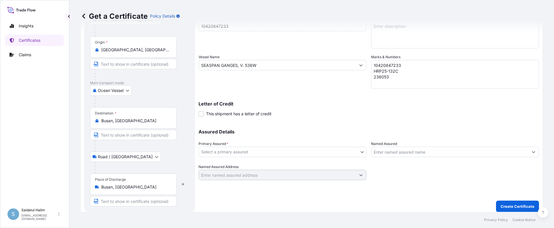
scroll to position [90, 0]
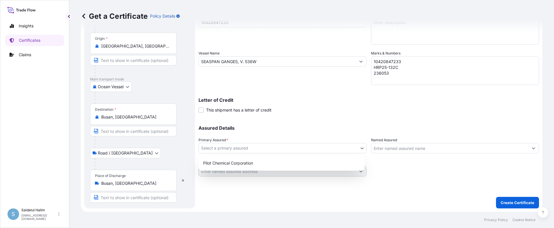
click at [265, 153] on body "Insights Certificates Claims S Saidatul Halim [EMAIL_ADDRESS][PERSON_NAME][DOMA…" at bounding box center [277, 114] width 554 height 228
click at [240, 162] on div "Pilot Chemical Corporation" at bounding box center [281, 163] width 161 height 10
select select "31545"
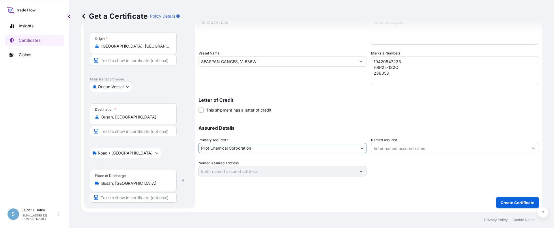
click at [394, 147] on input "Named Assured" at bounding box center [450, 148] width 157 height 10
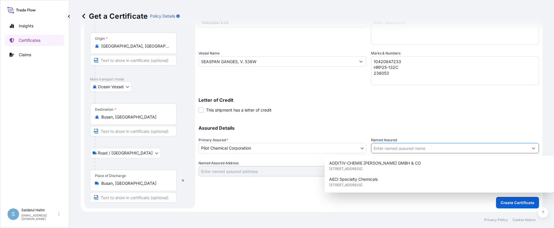
paste input "HEERAE CORP."
type input "HEERAE CORP."
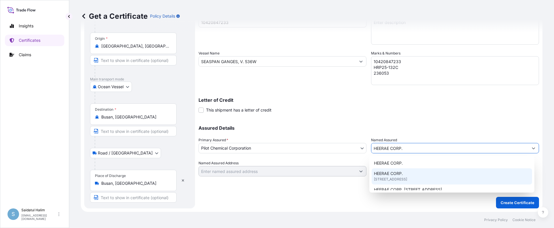
click at [387, 174] on span "HEERAE CORP." at bounding box center [388, 174] width 29 height 6
type input "[STREET_ADDRESS]"
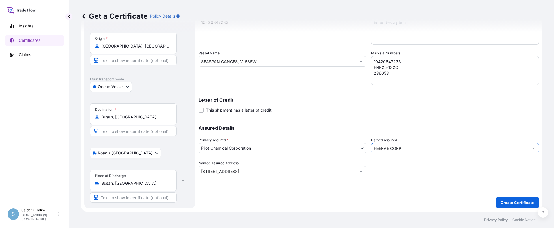
type input "HEERAE CORP."
click at [348, 201] on div "Shipment Details Issue date * [DATE] Date of Departure * [DATE] Date of Arrival…" at bounding box center [369, 76] width 341 height 263
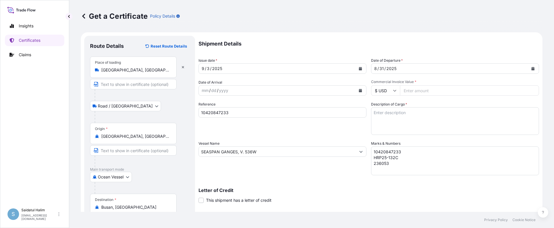
click at [418, 91] on input "Commercial Invoice Value *" at bounding box center [469, 90] width 139 height 10
paste input "39136.35"
type input "39136.35"
click at [397, 112] on textarea "Description of Cargo *" at bounding box center [455, 121] width 168 height 28
click at [392, 113] on textarea "1" at bounding box center [455, 121] width 168 height 28
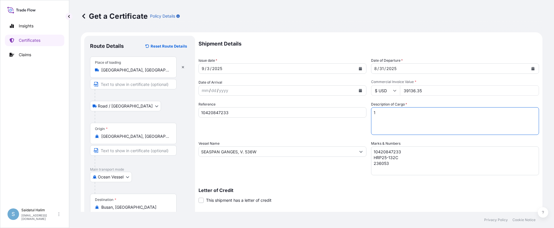
paste textarea "TANKS LOADED INTO 1 20FT ISOTANK - DANGEROUS LIQUIDS CALFAX DB-45"
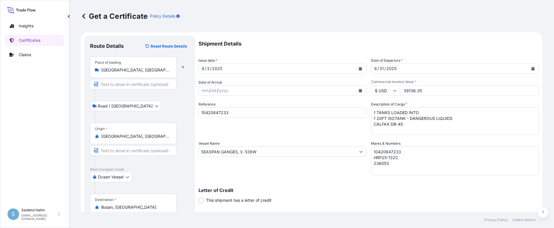
click at [393, 133] on textarea "1 TANKS LOADED INTO 1 20FT ISOTANK - DANGEROUS LIQUIDS CALFAX DB-45" at bounding box center [455, 121] width 168 height 28
paste textarea "UN3082, ENVIRONMENTALLY HAZARDOUS SUBSTANCE, LIQUID, N.O.S. (DODECYL DIPHENYL O…"
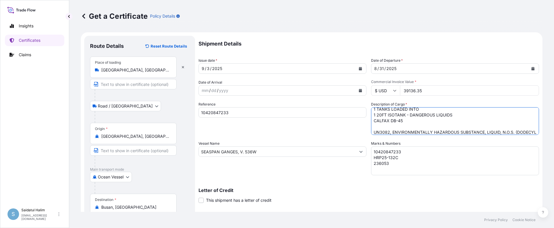
scroll to position [9, 0]
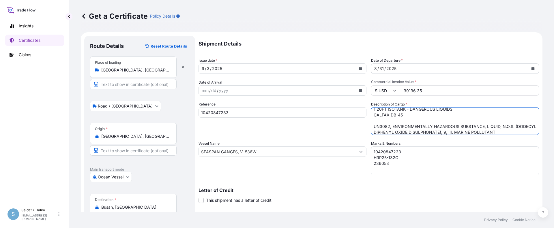
type textarea "1 TANKS LOADED INTO 1 20FT ISOTANK - DANGEROUS LIQUIDS CALFAX DB-45 UN3082, ENV…"
click at [342, 175] on div "Vessel Name SEASPAN GANGES, V. 536W" at bounding box center [283, 158] width 168 height 35
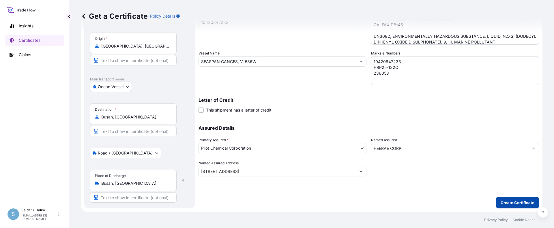
click at [529, 204] on p "Create Certificate" at bounding box center [518, 203] width 34 height 6
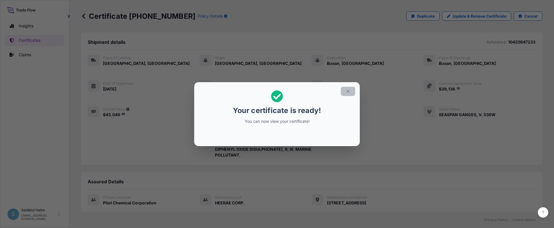
click at [346, 92] on icon "button" at bounding box center [348, 91] width 5 height 5
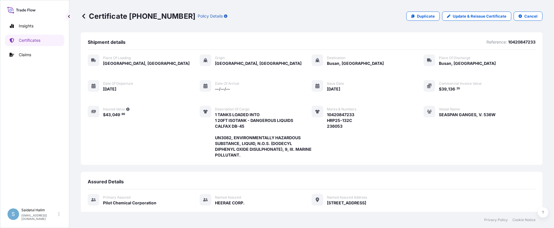
click at [382, 164] on div "Place of Loading [GEOGRAPHIC_DATA], [GEOGRAPHIC_DATA] Origin [GEOGRAPHIC_DATA],…" at bounding box center [312, 109] width 448 height 119
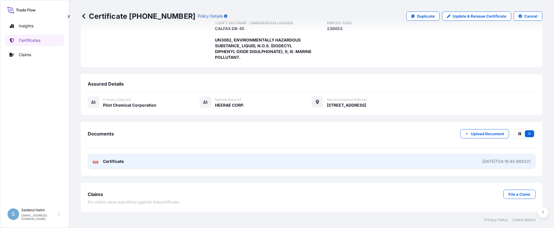
click at [431, 158] on link "PDF Certificate [DATE]T04:16:45.988331" at bounding box center [312, 161] width 448 height 15
